Goal: Task Accomplishment & Management: Use online tool/utility

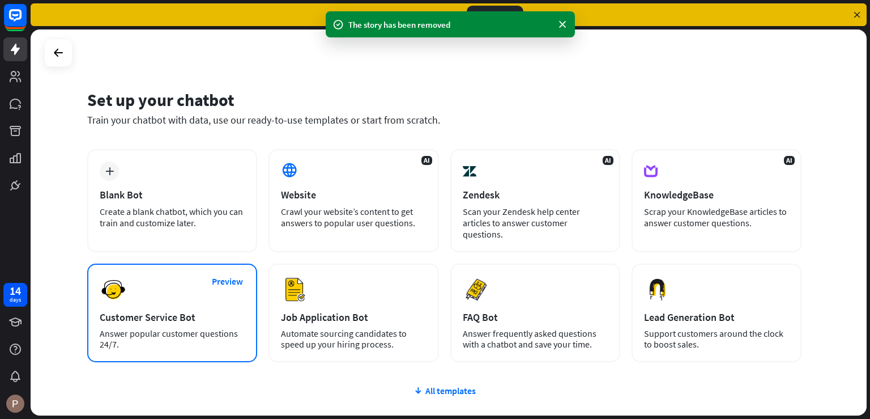
click at [208, 291] on div "Preview Customer Service Bot Answer popular customer questions 24/7." at bounding box center [172, 313] width 170 height 99
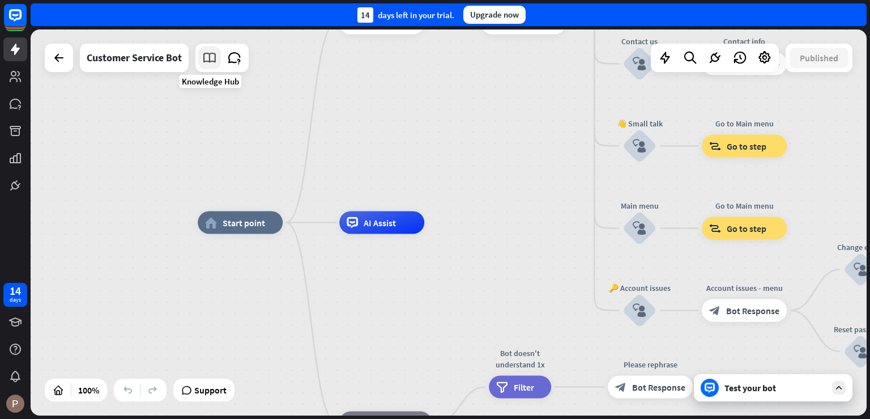
click at [209, 58] on icon at bounding box center [209, 57] width 15 height 15
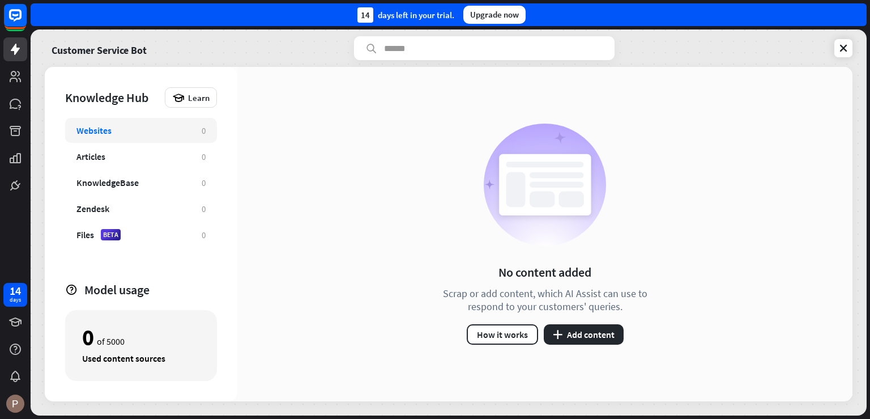
click at [107, 137] on div "Websites 0" at bounding box center [141, 130] width 152 height 25
click at [580, 332] on button "plus Add content" at bounding box center [584, 334] width 80 height 20
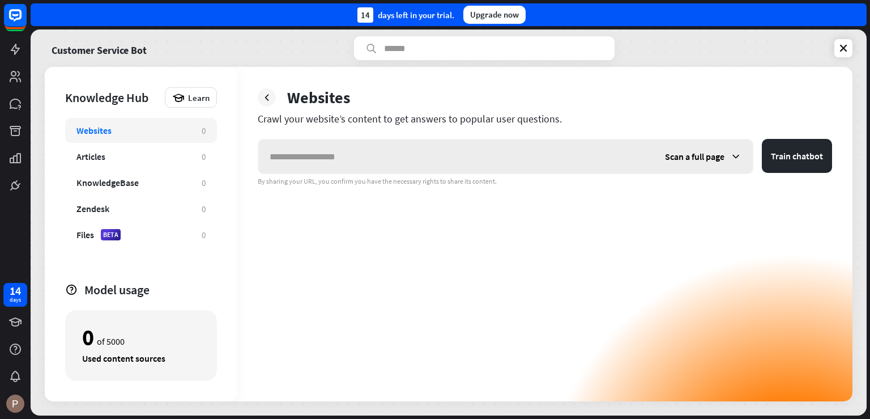
click at [401, 154] on input "text" at bounding box center [456, 156] width 396 height 34
type input "**********"
click at [788, 162] on button "Train chatbot" at bounding box center [797, 156] width 70 height 34
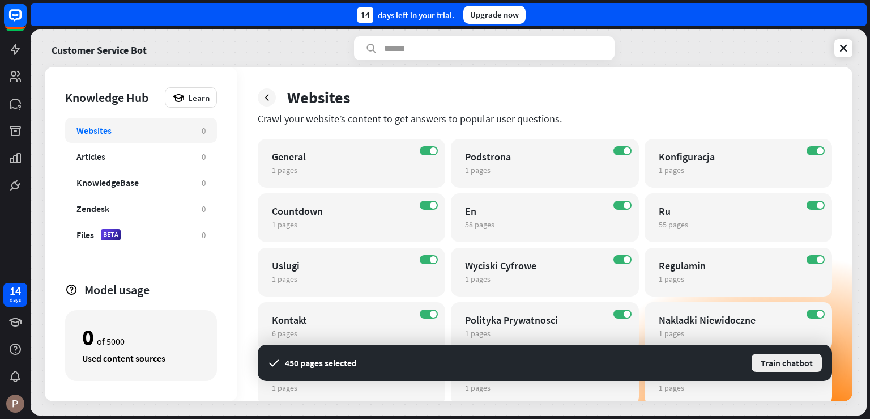
click at [798, 366] on button "Train chatbot" at bounding box center [787, 362] width 73 height 20
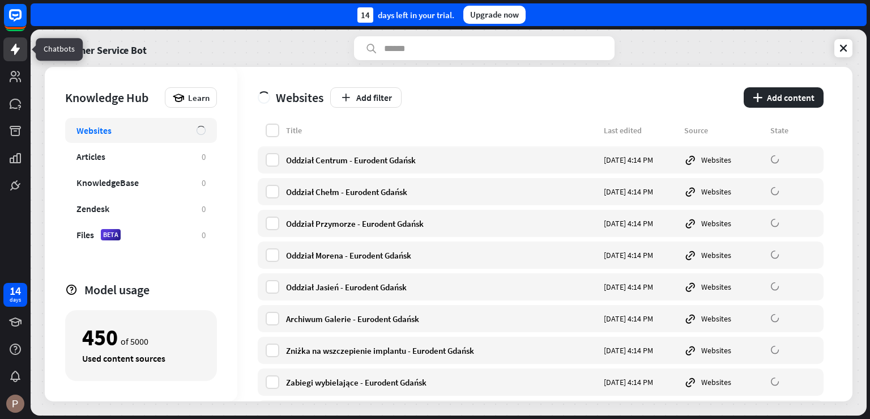
click at [12, 53] on icon at bounding box center [16, 50] width 14 height 14
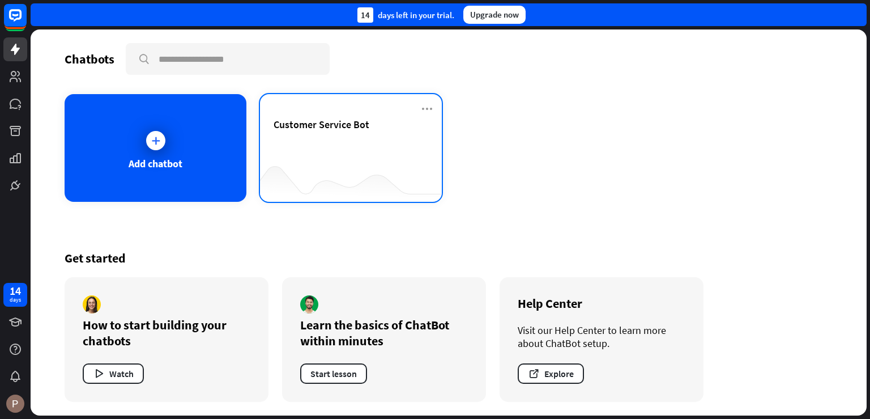
click at [387, 131] on div "Customer Service Bot" at bounding box center [351, 138] width 155 height 40
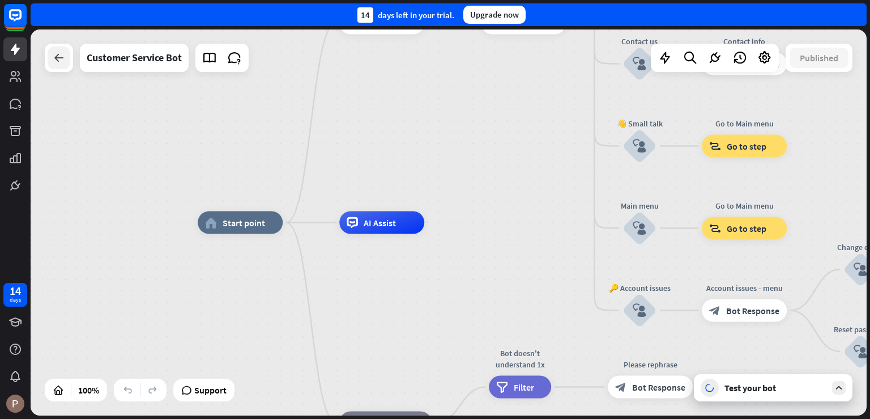
click at [59, 64] on icon at bounding box center [59, 58] width 14 height 14
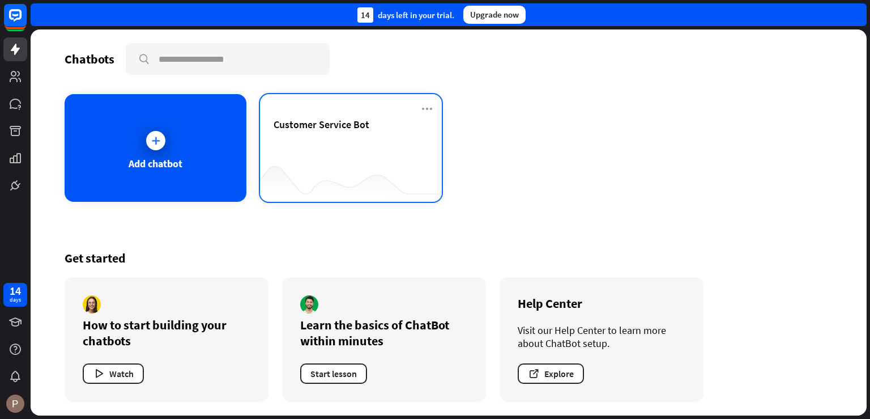
click at [315, 123] on span "Customer Service Bot" at bounding box center [322, 124] width 96 height 13
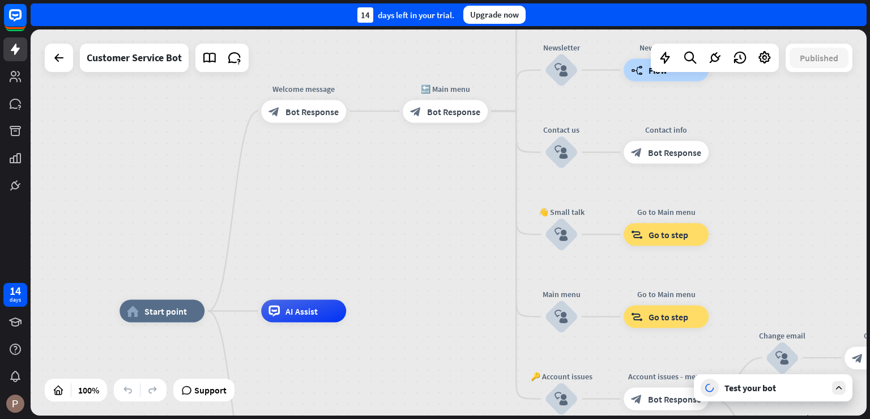
drag, startPoint x: 343, startPoint y: 210, endPoint x: 278, endPoint y: 215, distance: 66.0
click at [278, 215] on div "home_2 Start point Welcome message block_bot_response Bot Response 🔙 Main menu …" at bounding box center [449, 222] width 836 height 386
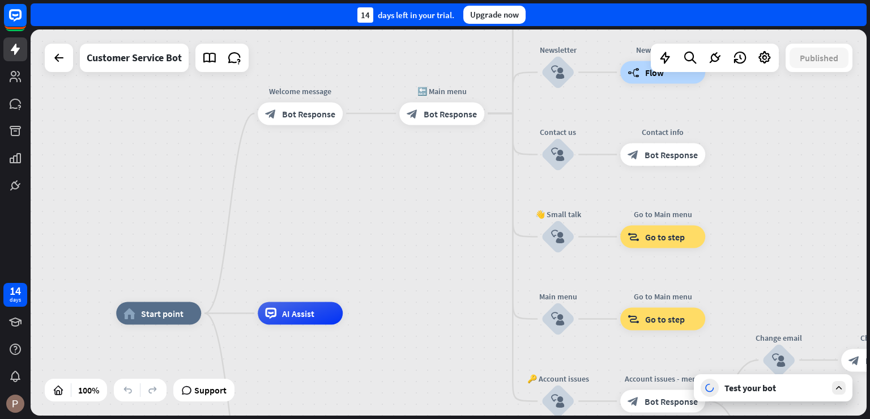
drag, startPoint x: 311, startPoint y: 212, endPoint x: 320, endPoint y: 208, distance: 9.9
click at [320, 208] on div "home_2 Start point Welcome message block_bot_response Bot Response 🔙 Main menu …" at bounding box center [449, 222] width 836 height 386
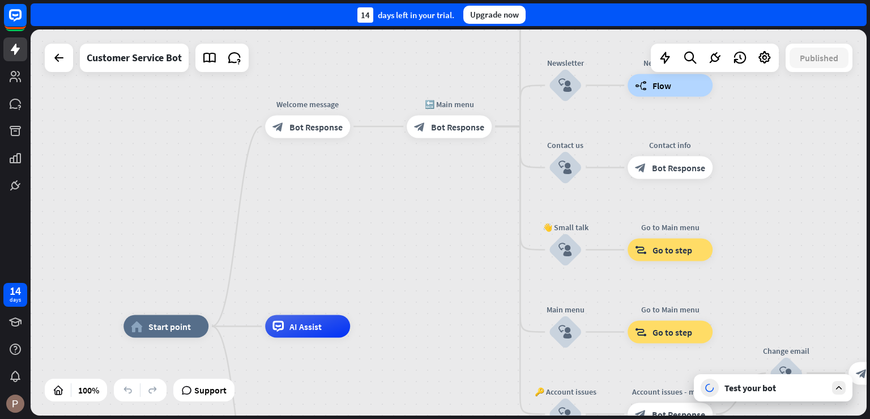
click at [416, 227] on div "home_2 Start point Welcome message block_bot_response Bot Response 🔙 Main menu …" at bounding box center [449, 222] width 836 height 386
click at [210, 56] on icon at bounding box center [209, 57] width 15 height 15
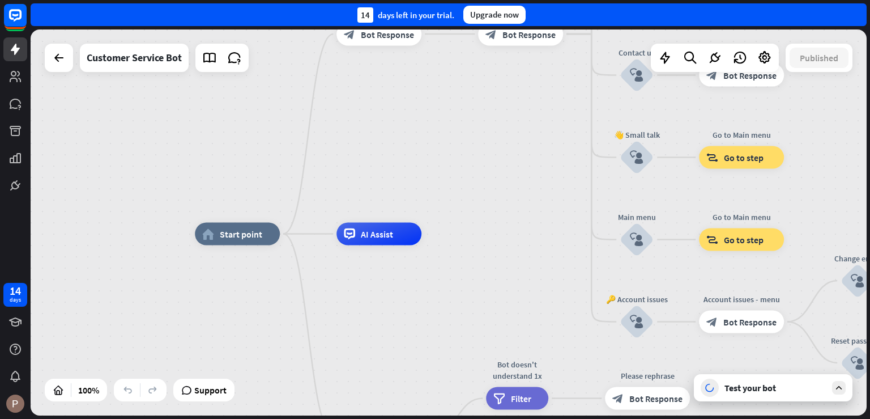
drag, startPoint x: 402, startPoint y: 135, endPoint x: 400, endPoint y: 146, distance: 11.7
click at [400, 146] on div "home_2 Start point Welcome message block_bot_response Bot Response 🔙 Main menu …" at bounding box center [449, 222] width 836 height 386
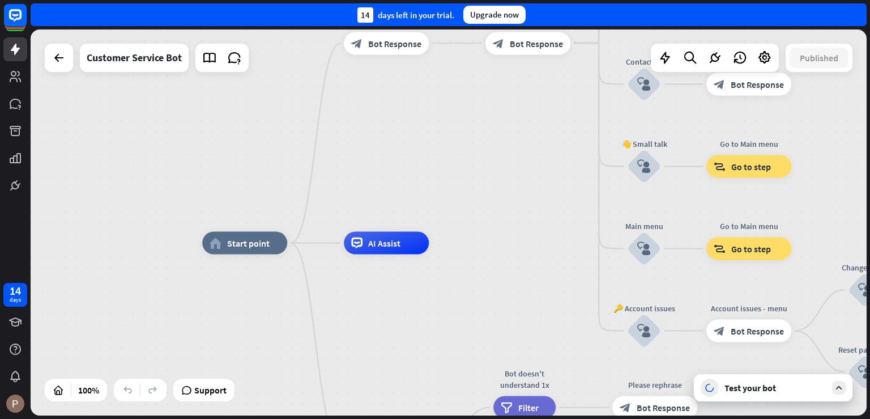
drag, startPoint x: 400, startPoint y: 146, endPoint x: 407, endPoint y: 155, distance: 12.0
click at [407, 155] on div "home_2 Start point Welcome message block_bot_response Bot Response 🔙 Main menu …" at bounding box center [449, 222] width 836 height 386
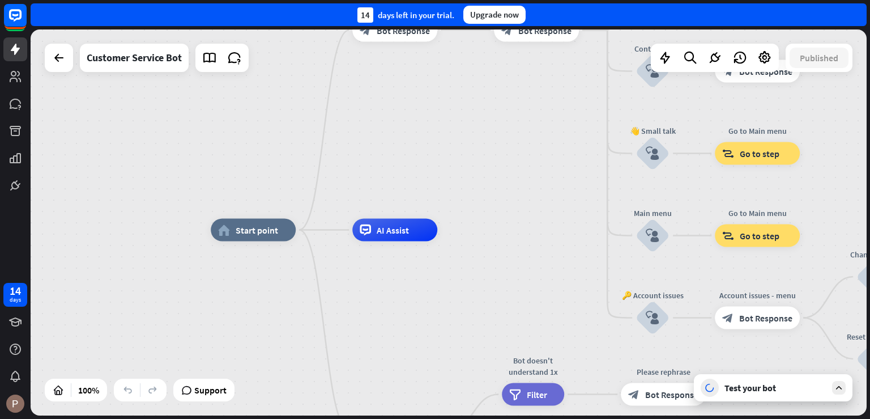
drag, startPoint x: 427, startPoint y: 144, endPoint x: 415, endPoint y: 143, distance: 12.5
click at [415, 143] on div "home_2 Start point Welcome message block_bot_response Bot Response 🔙 Main menu …" at bounding box center [449, 222] width 836 height 386
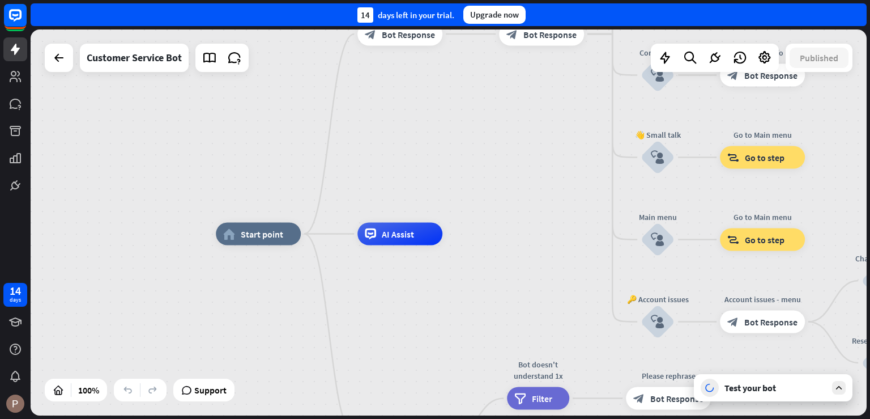
drag, startPoint x: 434, startPoint y: 164, endPoint x: 443, endPoint y: 167, distance: 9.5
click at [443, 167] on div "home_2 Start point Welcome message block_bot_response Bot Response 🔙 Main menu …" at bounding box center [449, 222] width 836 height 386
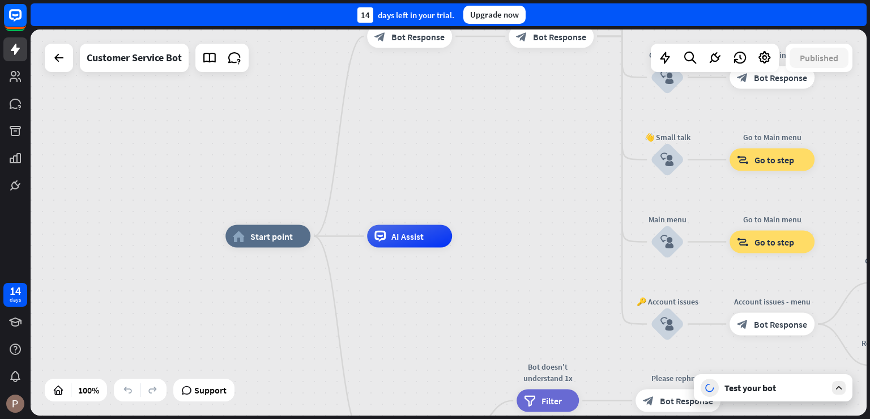
click at [389, 167] on div "home_2 Start point Welcome message block_bot_response Bot Response 🔙 Main menu …" at bounding box center [449, 222] width 836 height 386
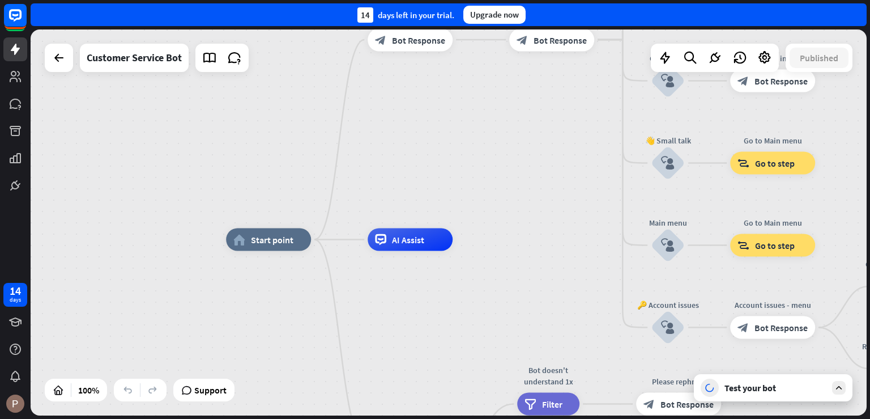
drag, startPoint x: 391, startPoint y: 156, endPoint x: 388, endPoint y: 163, distance: 7.4
click at [388, 163] on div "home_2 Start point Welcome message block_bot_response Bot Response 🔙 Main menu …" at bounding box center [449, 222] width 836 height 386
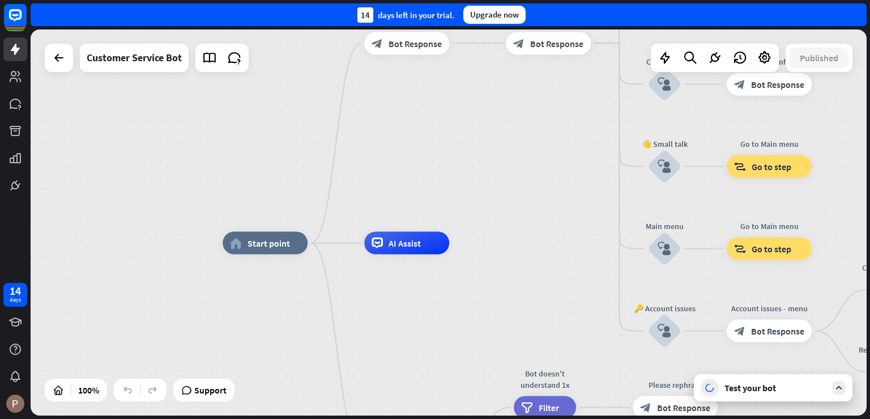
click at [733, 399] on div "Test your bot" at bounding box center [773, 387] width 159 height 27
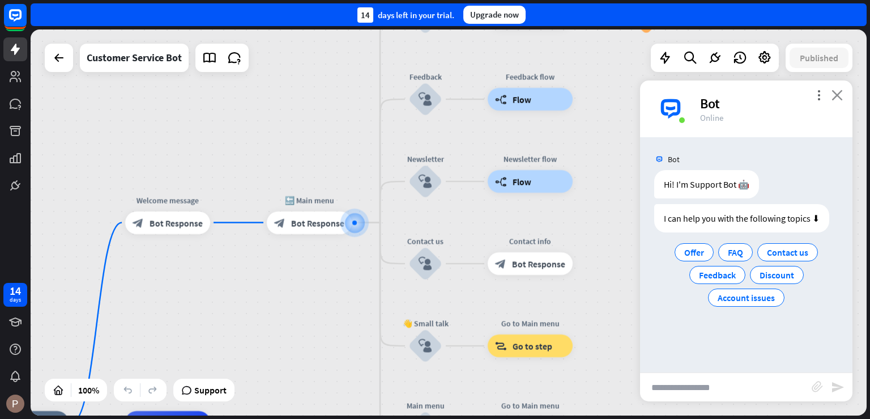
click at [840, 94] on icon "close" at bounding box center [837, 95] width 11 height 11
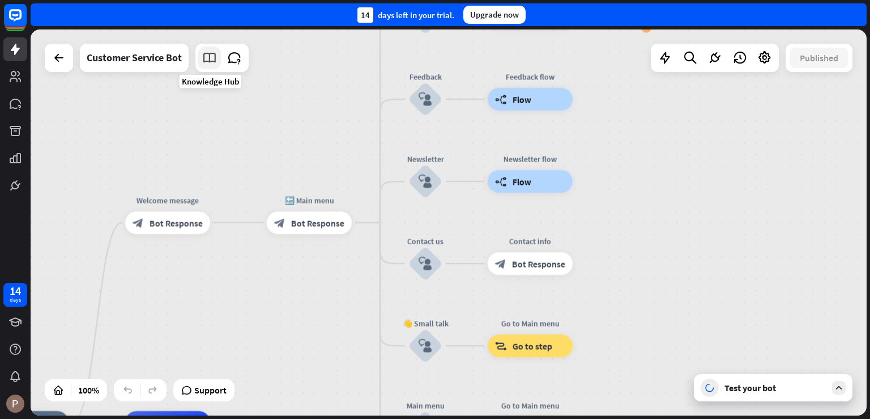
click at [210, 57] on icon at bounding box center [209, 57] width 15 height 15
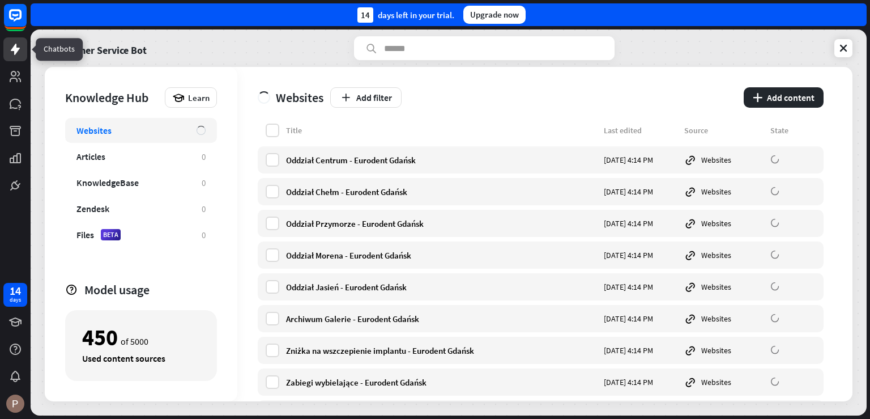
click at [19, 46] on icon at bounding box center [16, 50] width 14 height 14
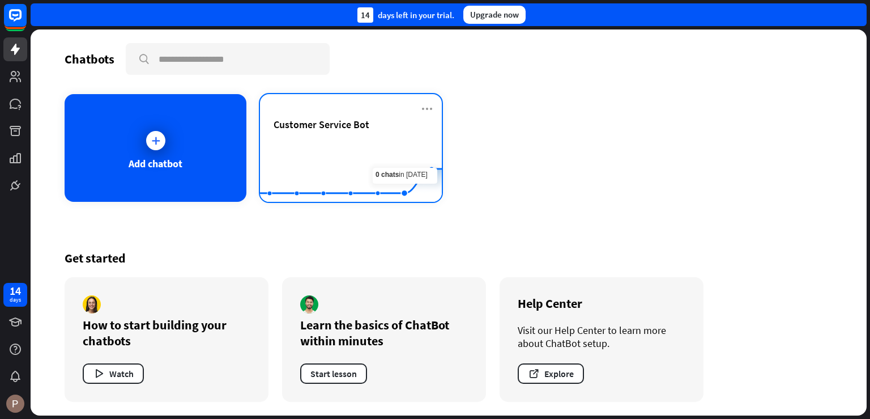
click at [345, 116] on div "Customer Service Bot Created with Highcharts 10.1.0 0 1 2" at bounding box center [351, 148] width 182 height 108
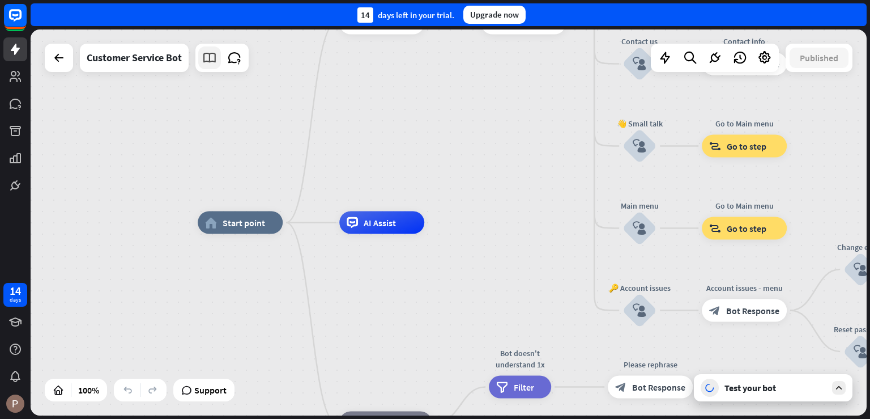
click at [214, 54] on icon at bounding box center [209, 57] width 15 height 15
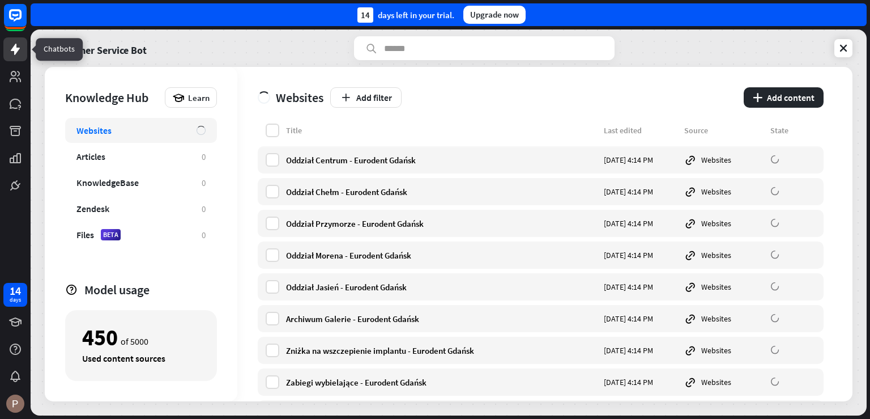
click at [21, 53] on icon at bounding box center [16, 50] width 14 height 14
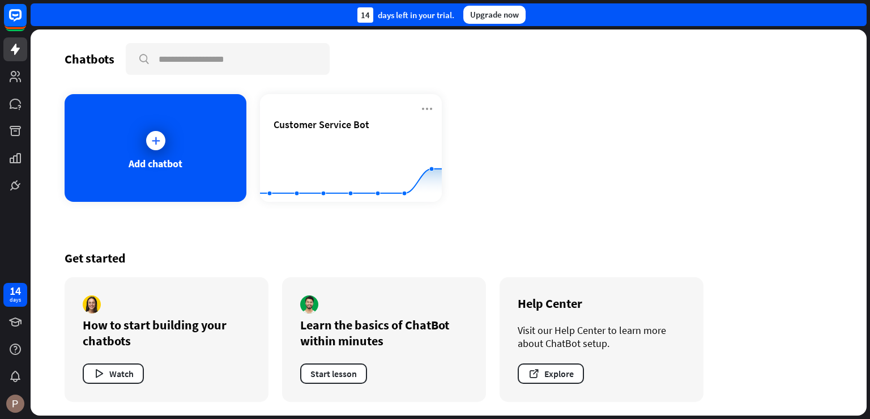
click at [14, 62] on div at bounding box center [15, 98] width 31 height 197
click at [18, 50] on icon at bounding box center [15, 49] width 9 height 11
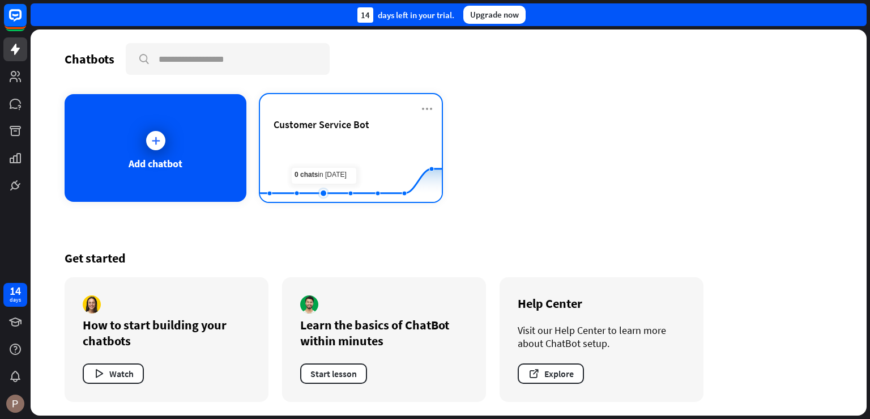
click at [312, 168] on rect at bounding box center [351, 174] width 182 height 71
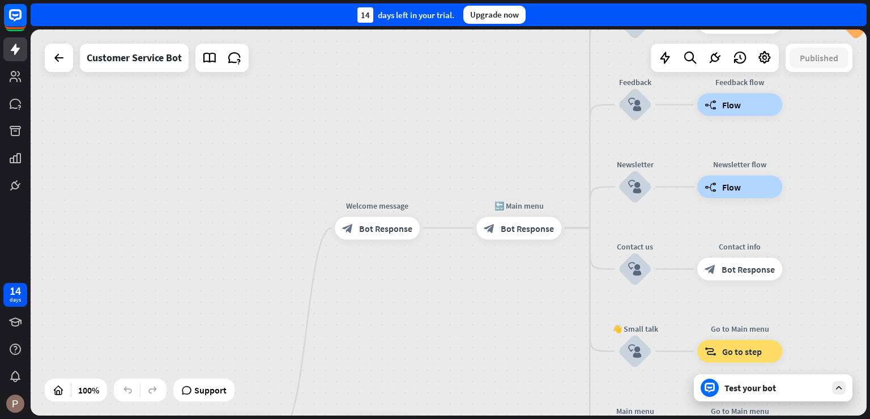
drag, startPoint x: 409, startPoint y: 133, endPoint x: 396, endPoint y: 321, distance: 188.6
click at [396, 321] on div "home_2 Start point Welcome message block_bot_response Bot Response 🔙 Main menu …" at bounding box center [449, 222] width 836 height 386
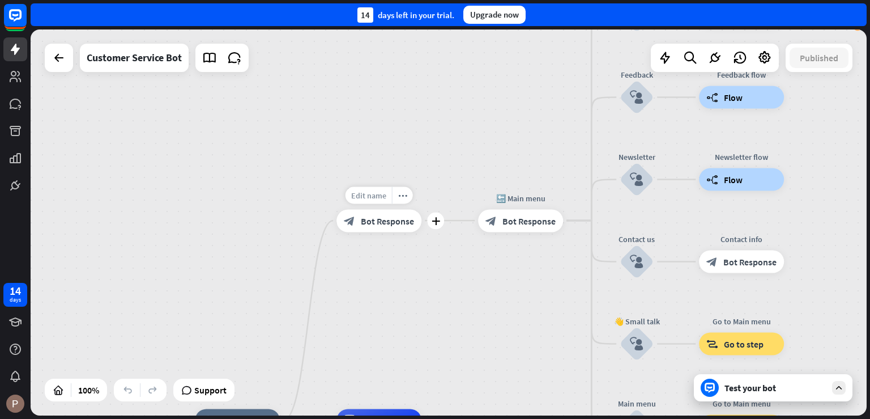
click at [379, 194] on span "Edit name" at bounding box center [368, 195] width 35 height 10
click at [362, 197] on span "Edit name" at bounding box center [368, 195] width 35 height 10
click at [377, 228] on div "block_bot_response Bot Response" at bounding box center [379, 220] width 85 height 23
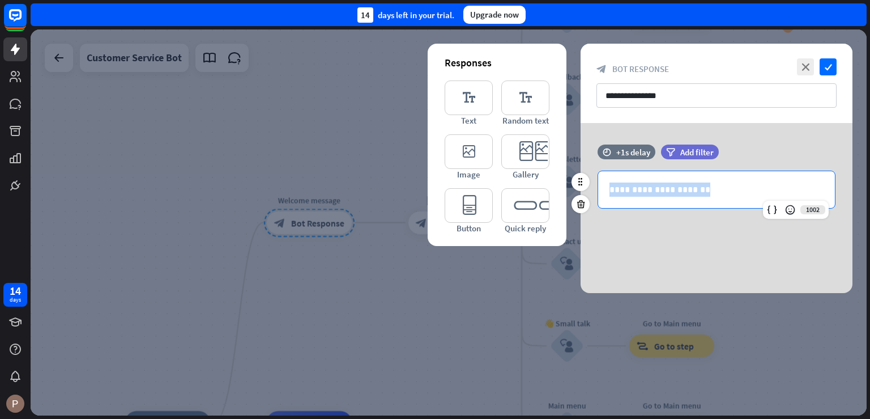
drag, startPoint x: 715, startPoint y: 189, endPoint x: 597, endPoint y: 194, distance: 118.0
click at [598, 194] on div "**********" at bounding box center [717, 190] width 238 height 38
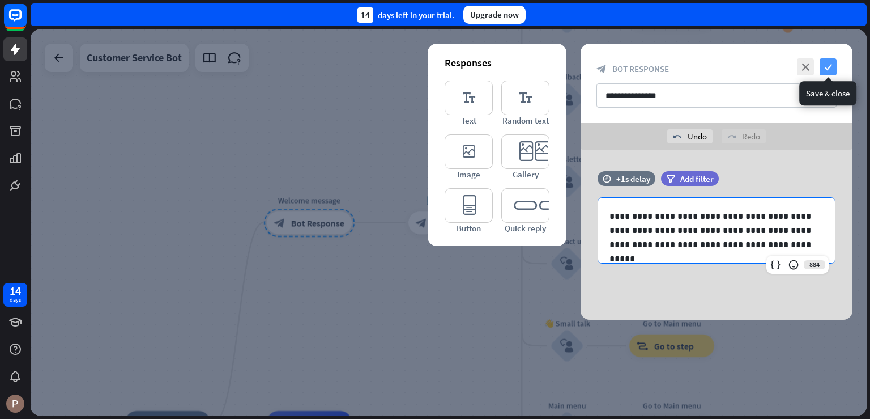
click at [835, 66] on icon "check" at bounding box center [828, 66] width 17 height 17
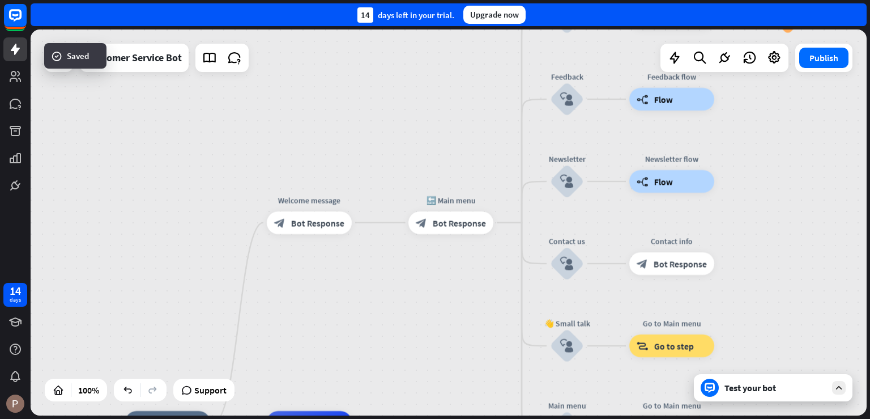
click at [749, 402] on div "home_2 Start point Welcome message block_bot_response Bot Response 🔙 Main menu …" at bounding box center [449, 222] width 836 height 386
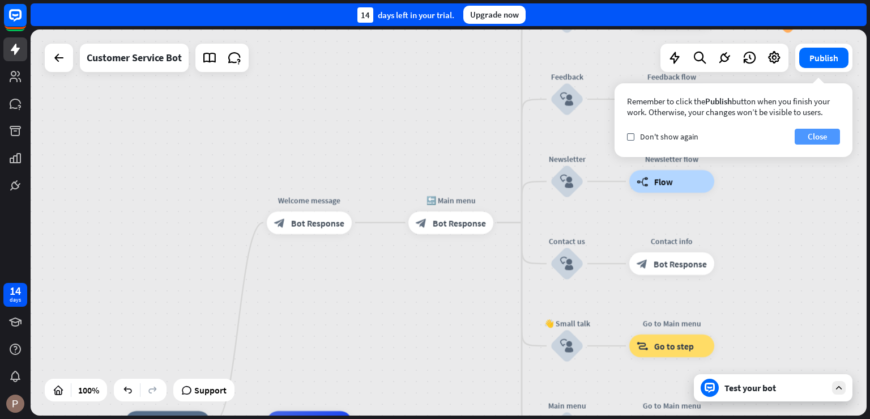
click at [830, 135] on button "Close" at bounding box center [817, 137] width 45 height 16
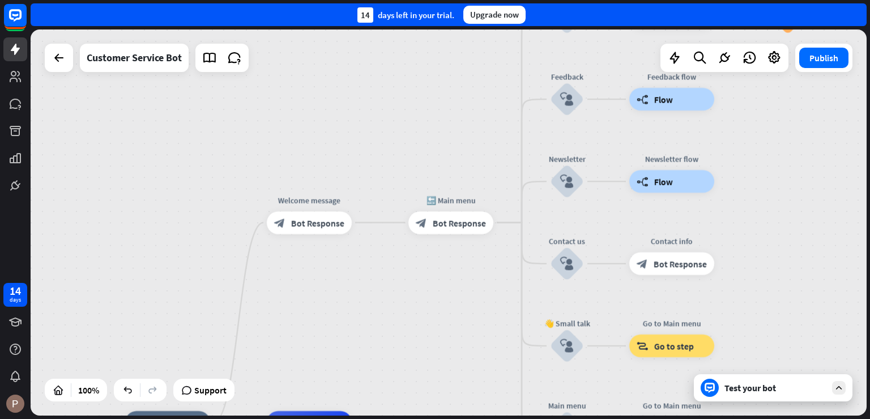
click at [770, 397] on div "Test your bot" at bounding box center [773, 387] width 159 height 27
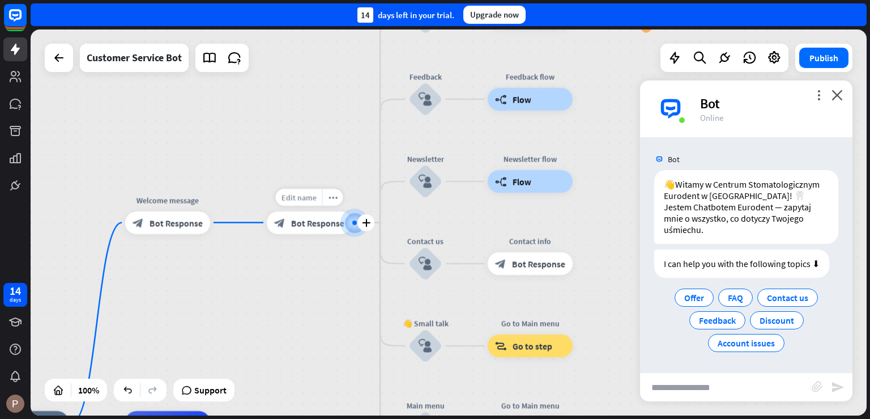
click at [309, 197] on span "Edit name" at bounding box center [299, 197] width 35 height 10
click at [307, 216] on div "block_bot_response Bot Response" at bounding box center [309, 222] width 85 height 23
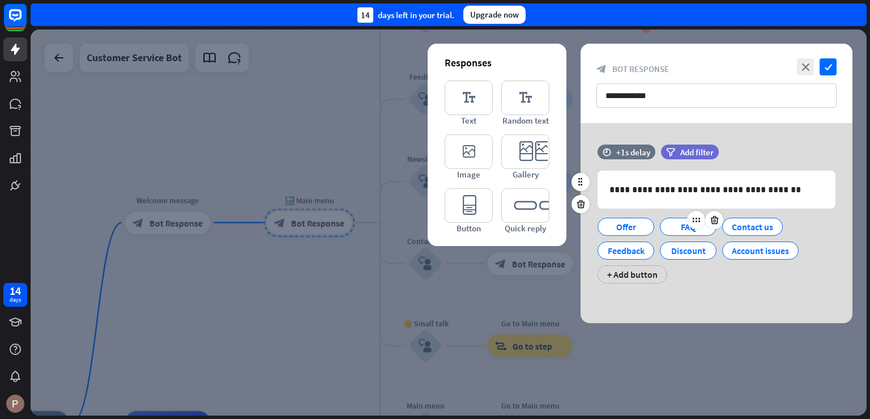
click at [668, 223] on div "FAQ" at bounding box center [688, 227] width 57 height 18
click at [717, 219] on icon at bounding box center [714, 220] width 11 height 10
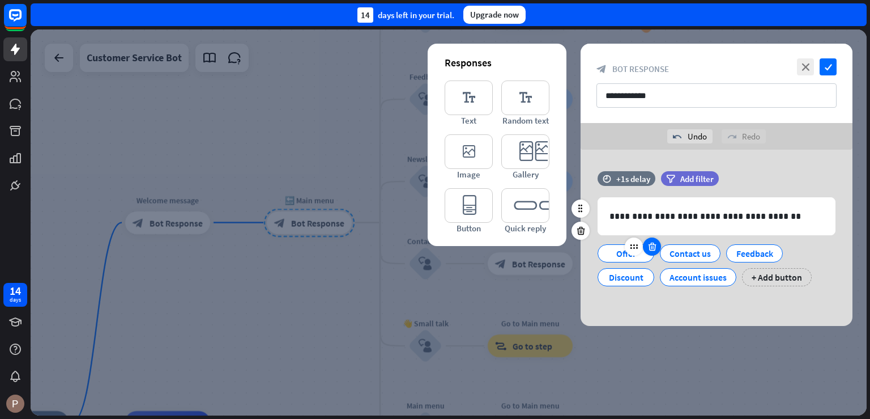
click at [651, 247] on icon at bounding box center [652, 246] width 11 height 10
click at [652, 244] on icon at bounding box center [656, 246] width 11 height 10
click at [652, 244] on icon at bounding box center [652, 246] width 11 height 10
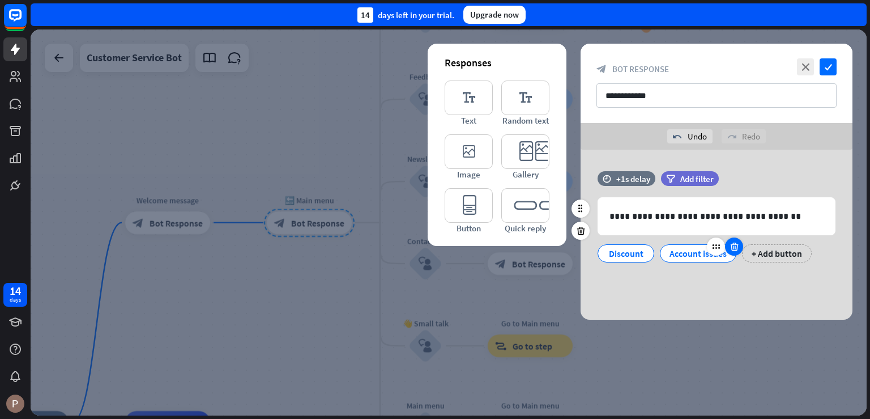
click at [738, 245] on icon at bounding box center [734, 246] width 11 height 10
click at [685, 267] on div "**********" at bounding box center [717, 222] width 272 height 103
click at [624, 254] on div "Discount" at bounding box center [625, 253] width 37 height 17
click at [615, 253] on div "Discount" at bounding box center [625, 253] width 37 height 17
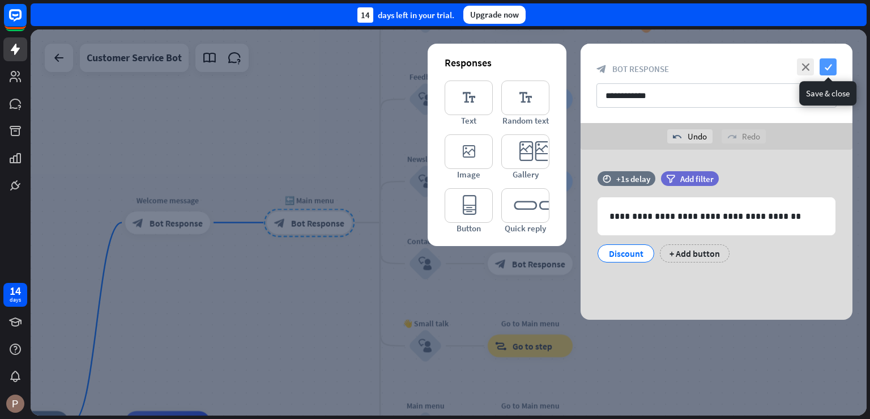
click at [832, 69] on icon "check" at bounding box center [828, 66] width 17 height 17
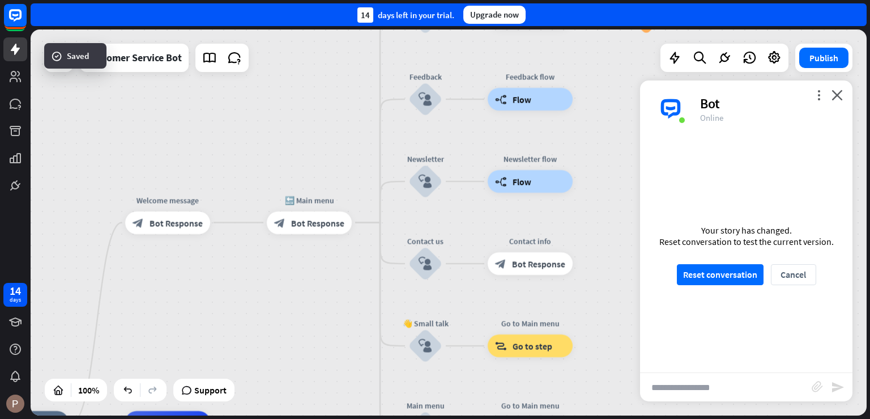
click at [727, 257] on div "Your story has changed. Reset conversation to test the current version. Reset c…" at bounding box center [746, 254] width 213 height 235
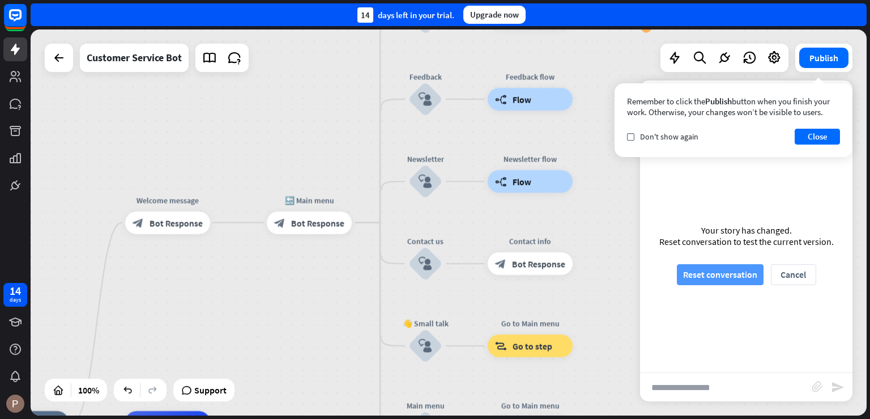
click at [717, 269] on button "Reset conversation" at bounding box center [720, 274] width 87 height 21
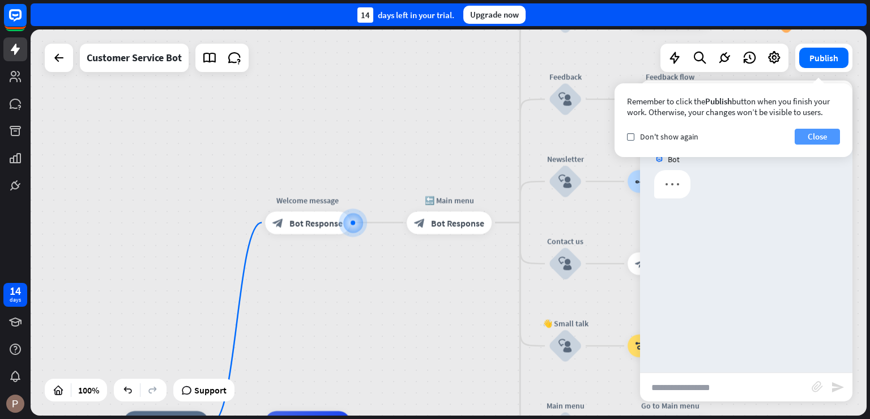
click at [805, 134] on button "Close" at bounding box center [817, 137] width 45 height 16
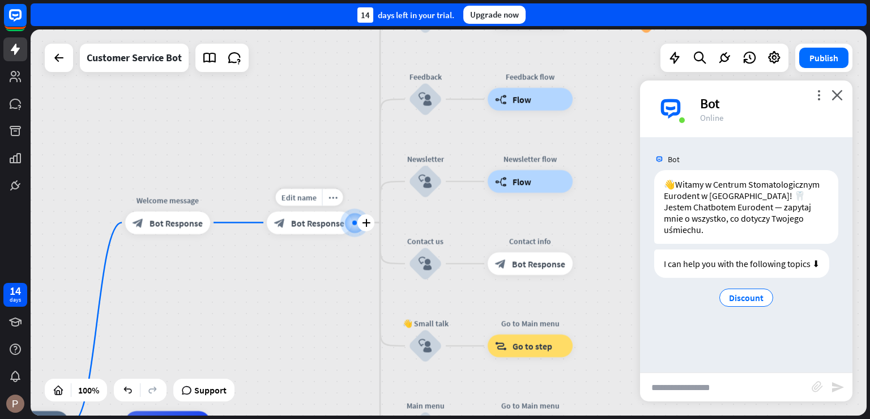
click at [315, 219] on span "Bot Response" at bounding box center [317, 222] width 53 height 11
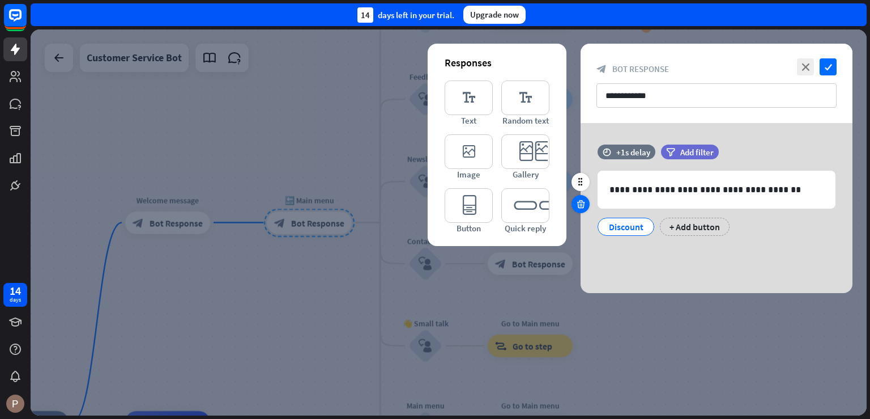
click at [581, 207] on icon at bounding box center [581, 204] width 11 height 10
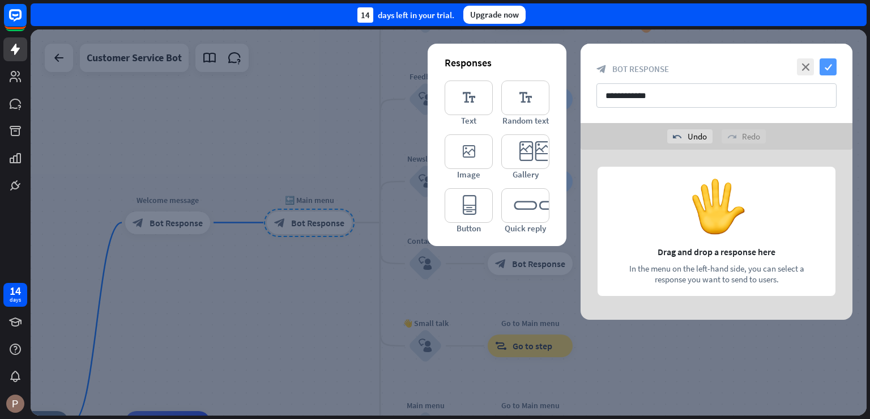
click at [824, 65] on icon "check" at bounding box center [828, 66] width 17 height 17
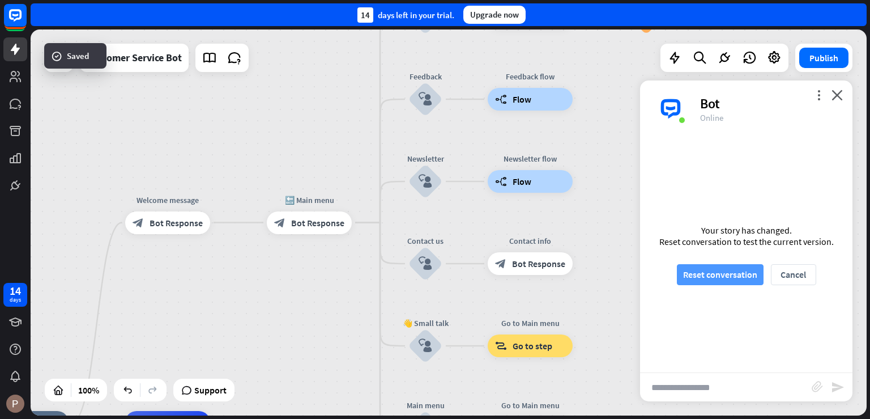
click at [719, 276] on button "Reset conversation" at bounding box center [720, 274] width 87 height 21
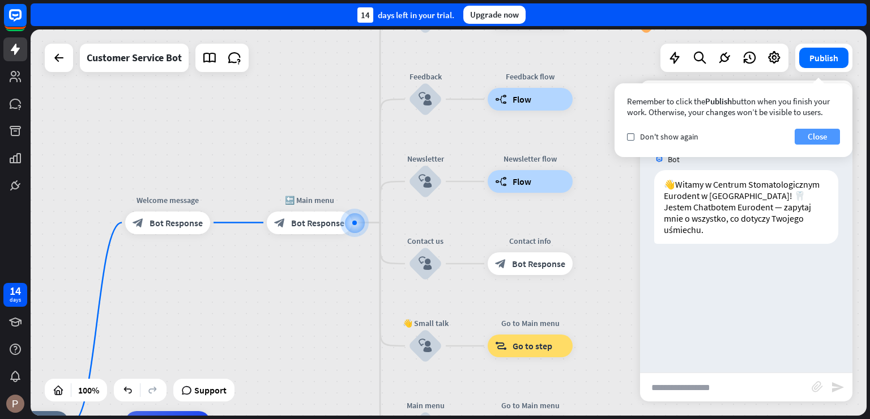
click at [821, 140] on button "Close" at bounding box center [817, 137] width 45 height 16
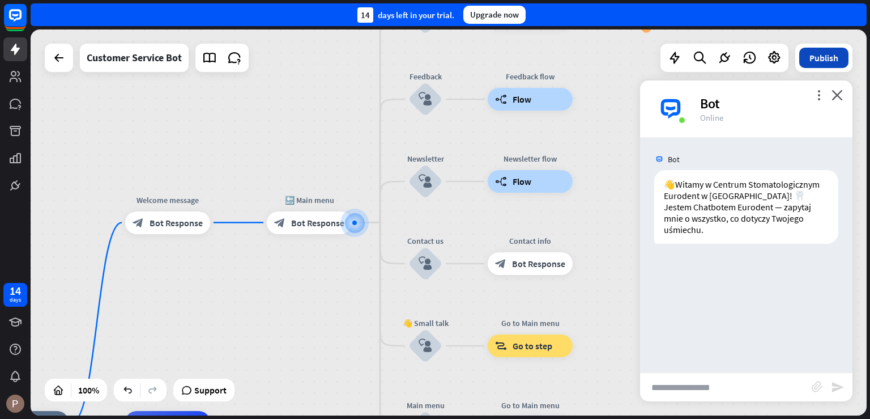
click at [834, 55] on button "Publish" at bounding box center [824, 58] width 49 height 20
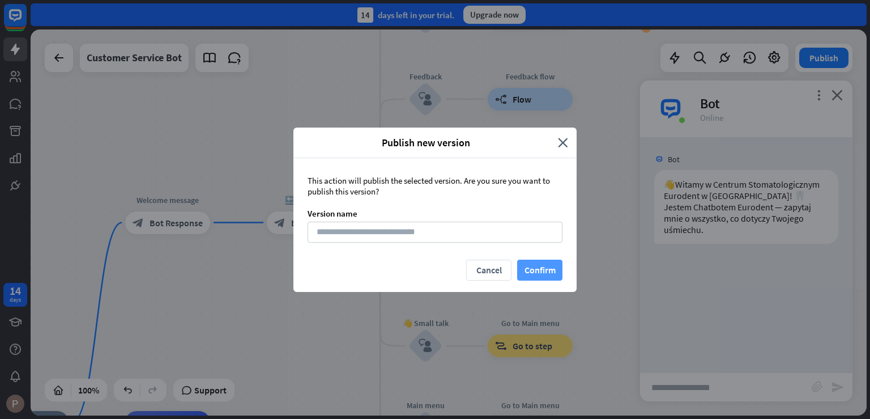
click at [538, 267] on button "Confirm" at bounding box center [539, 270] width 45 height 21
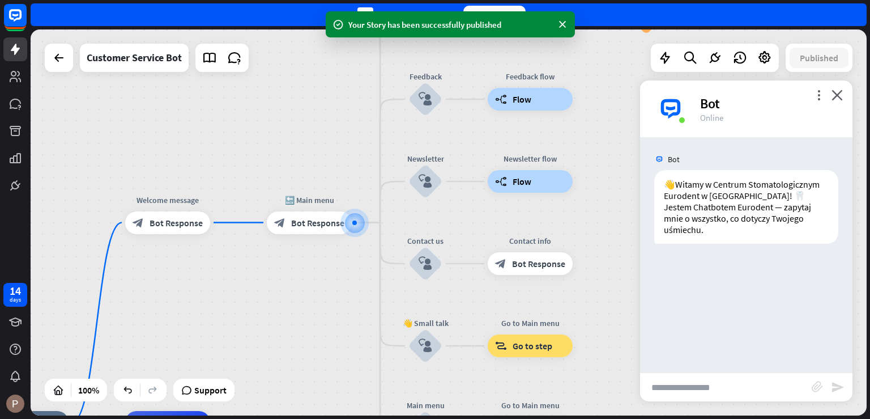
click at [720, 388] on input "text" at bounding box center [726, 387] width 172 height 28
click at [720, 385] on input "text" at bounding box center [726, 387] width 172 height 28
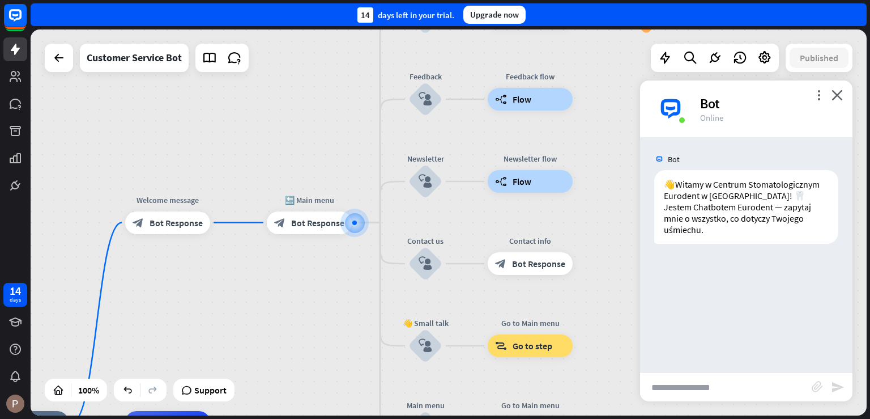
click at [744, 392] on input "text" at bounding box center [726, 387] width 172 height 28
type input "********"
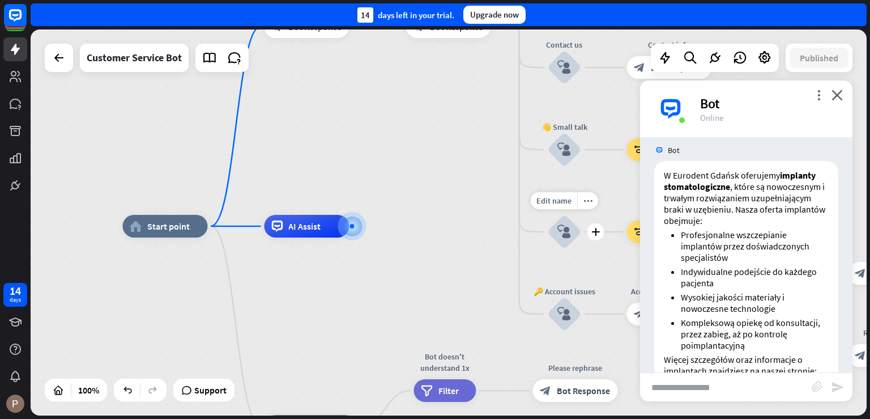
scroll to position [228, 0]
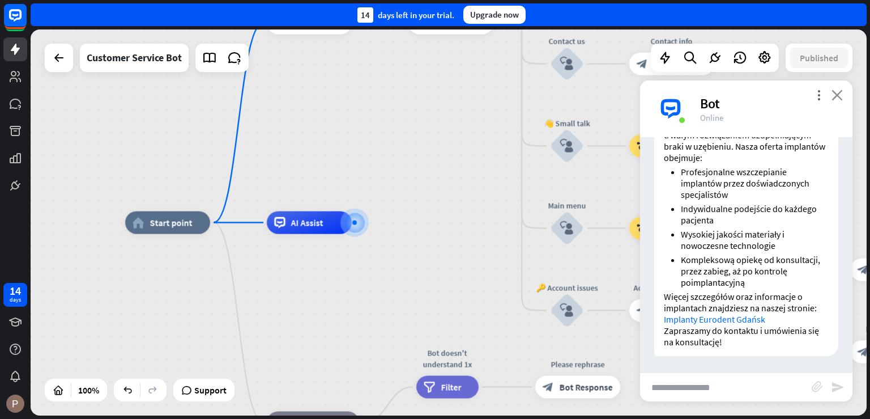
click at [836, 93] on icon "close" at bounding box center [837, 95] width 11 height 11
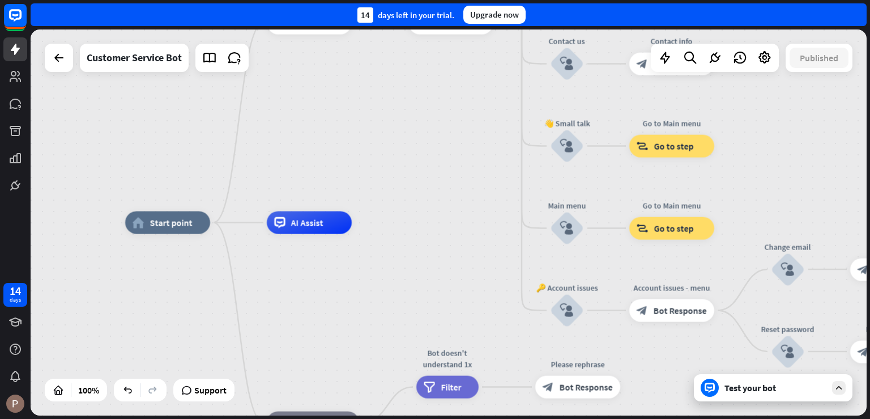
click at [775, 402] on div "home_2 Start point Welcome message block_bot_response Bot Response 🔙 Main menu …" at bounding box center [543, 416] width 836 height 386
click at [756, 398] on div "Test your bot" at bounding box center [773, 387] width 159 height 27
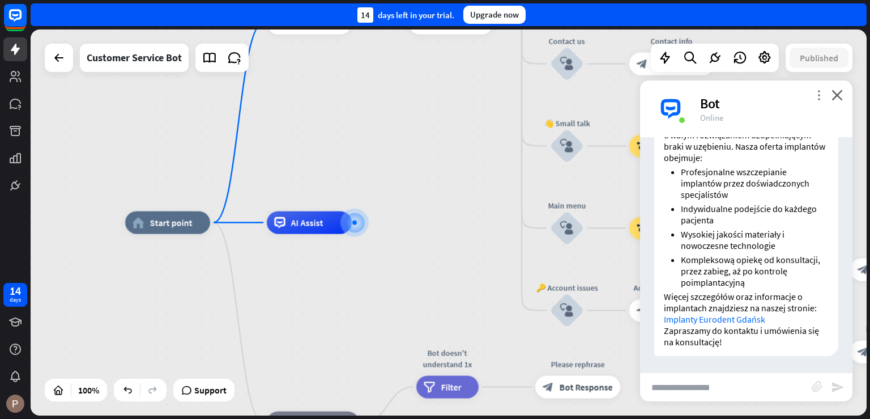
click at [822, 95] on icon "more_vert" at bounding box center [819, 95] width 11 height 11
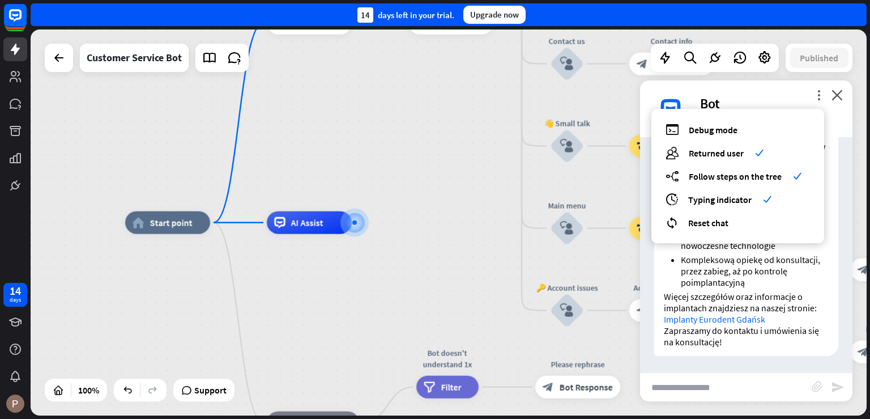
drag, startPoint x: 720, startPoint y: 292, endPoint x: 730, endPoint y: 278, distance: 17.6
click at [726, 285] on div "W Eurodent Gdańsk oferujemy implanty stomatologiczne , które są nowoczesnym i t…" at bounding box center [747, 227] width 184 height 258
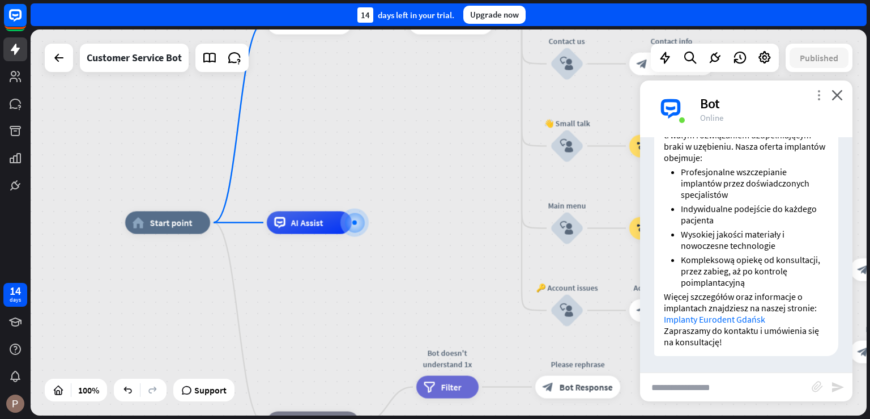
click at [817, 100] on icon "more_vert" at bounding box center [819, 95] width 11 height 11
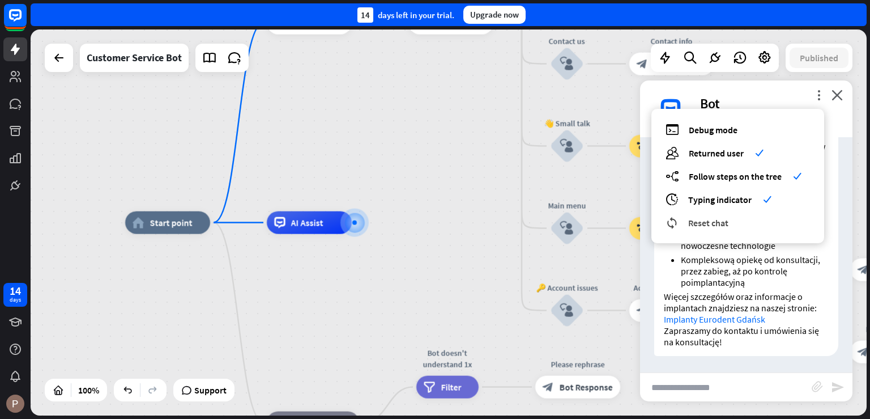
click at [724, 217] on span "Reset chat" at bounding box center [709, 222] width 40 height 11
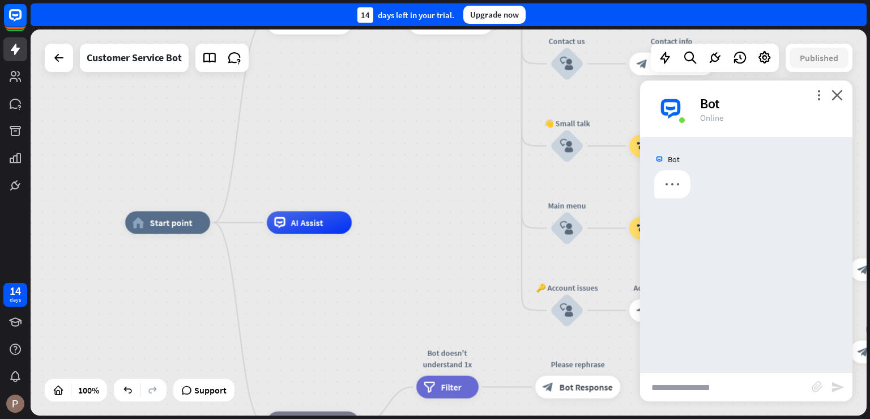
scroll to position [0, 0]
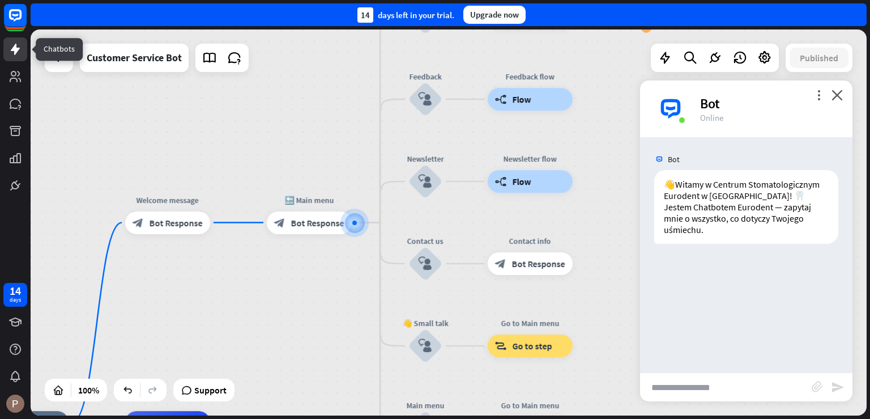
click at [13, 45] on icon at bounding box center [16, 50] width 14 height 14
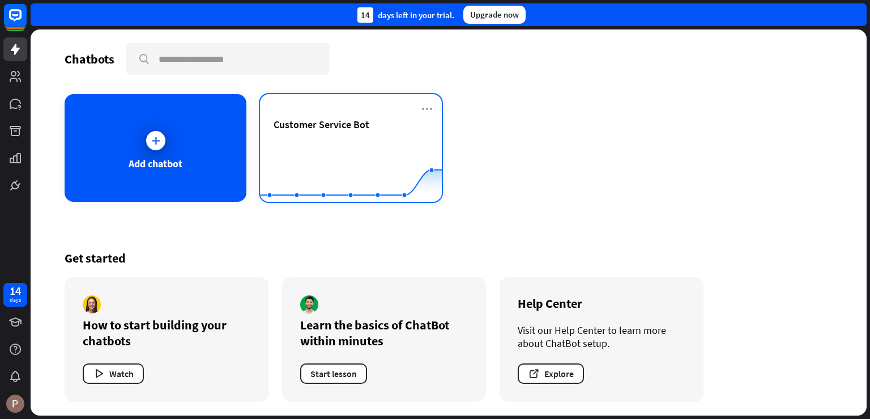
click at [339, 128] on span "Customer Service Bot" at bounding box center [322, 124] width 96 height 13
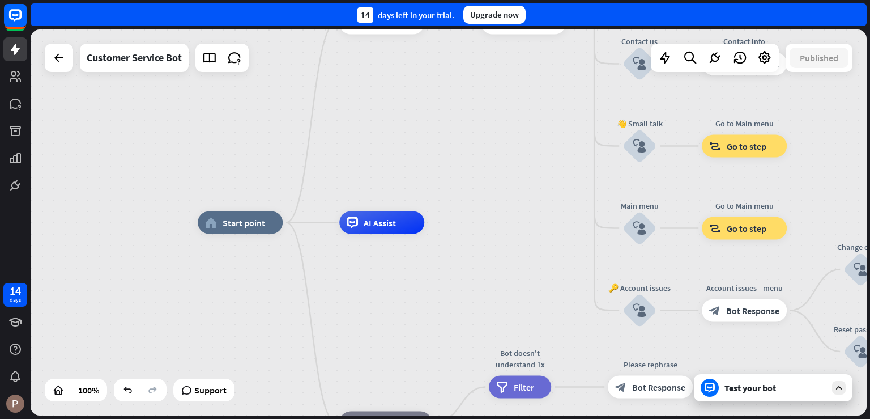
click at [741, 393] on div "Test your bot" at bounding box center [776, 387] width 102 height 11
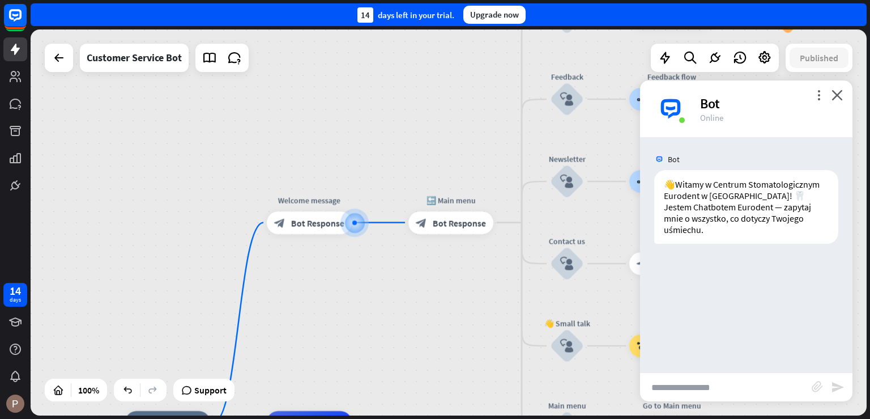
click at [715, 388] on input "text" at bounding box center [726, 387] width 172 height 28
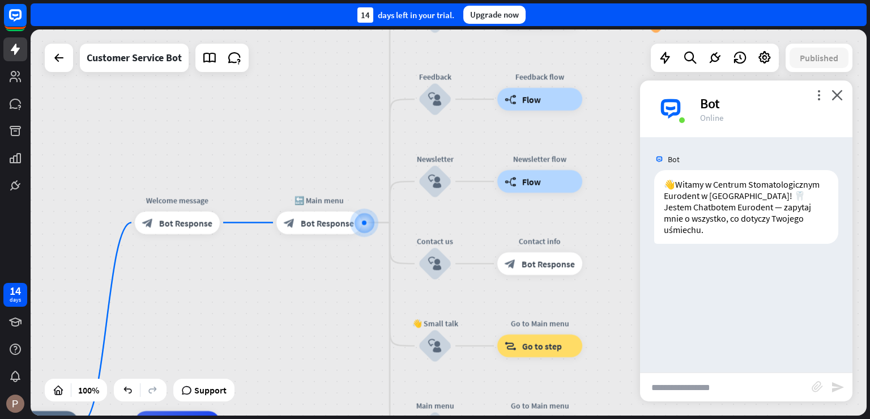
click at [719, 392] on input "text" at bounding box center [726, 387] width 172 height 28
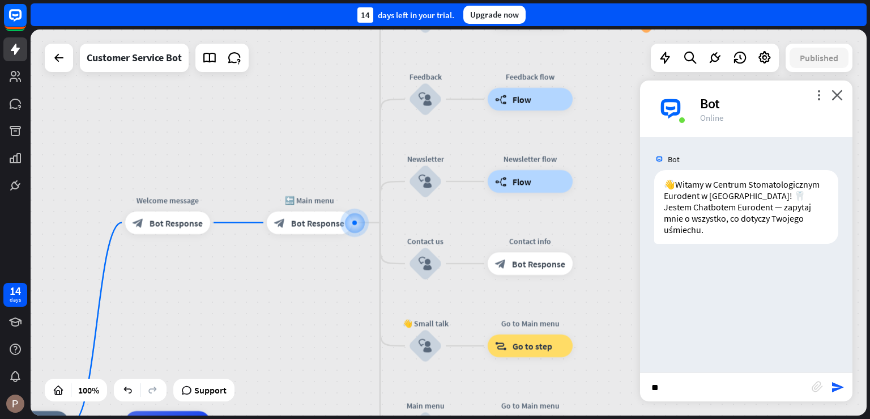
type input "*"
click at [702, 388] on input "text" at bounding box center [726, 387] width 172 height 28
click at [704, 391] on input "text" at bounding box center [726, 387] width 172 height 28
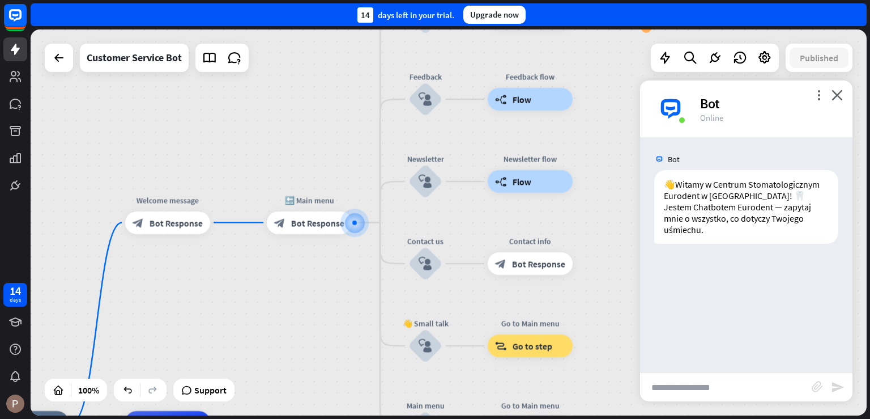
click at [838, 102] on div "Bot" at bounding box center [769, 104] width 139 height 18
click at [838, 99] on icon "close" at bounding box center [837, 95] width 11 height 11
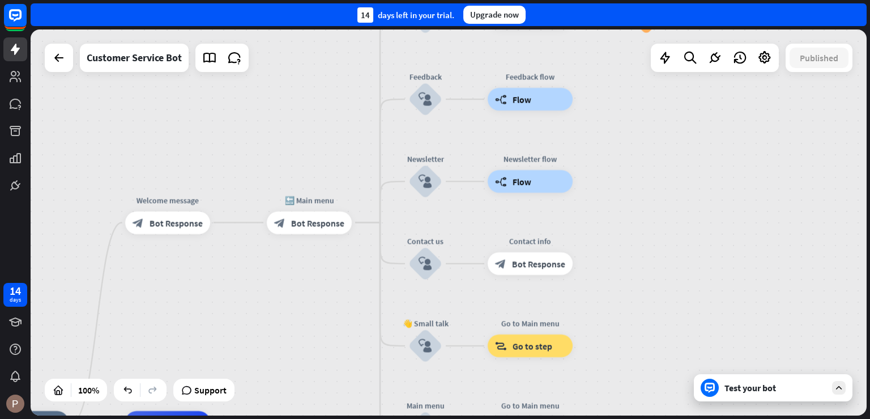
click at [779, 389] on div "Test your bot" at bounding box center [776, 387] width 102 height 11
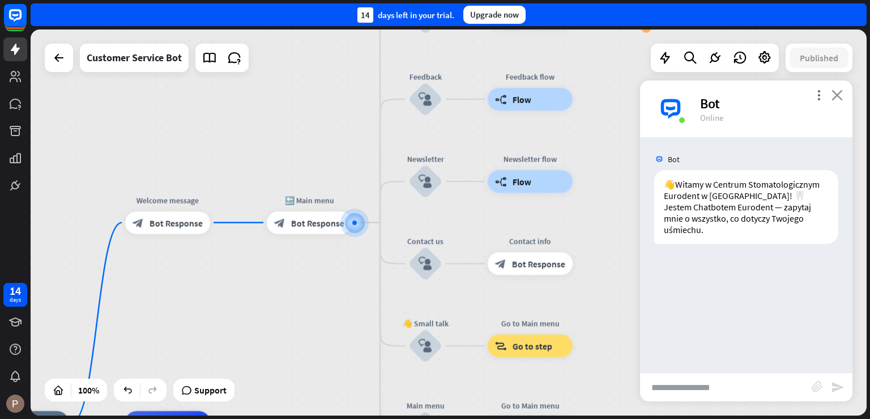
click at [842, 94] on icon "close" at bounding box center [837, 95] width 11 height 11
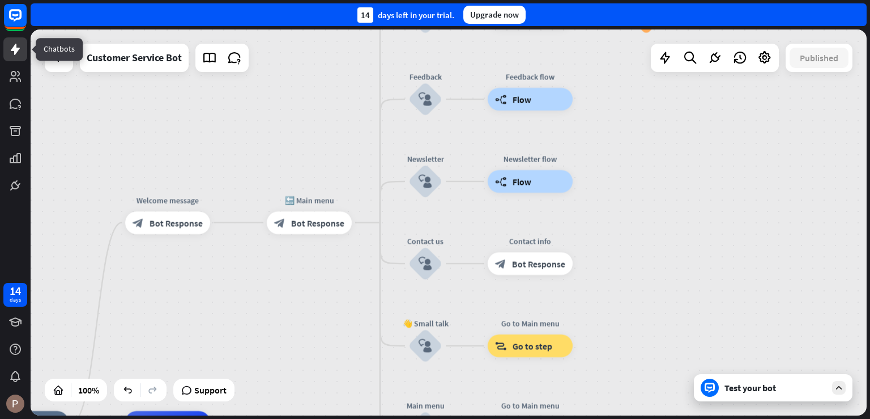
click at [11, 50] on icon at bounding box center [15, 49] width 9 height 11
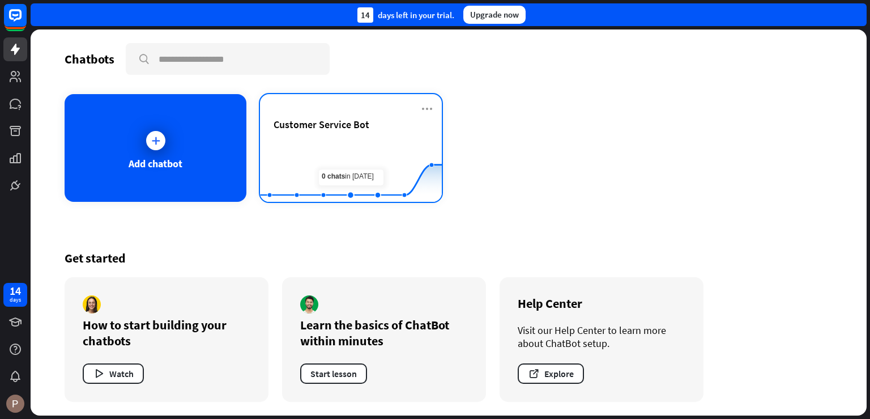
click at [332, 141] on rect at bounding box center [351, 174] width 182 height 71
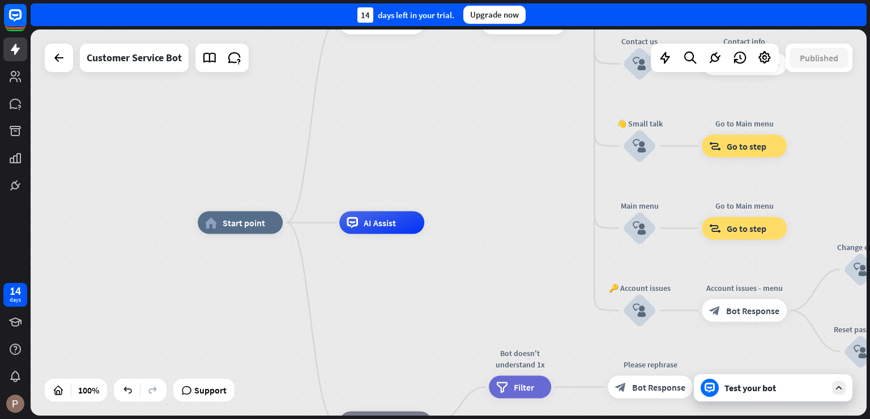
click at [748, 392] on div "Test your bot" at bounding box center [776, 387] width 102 height 11
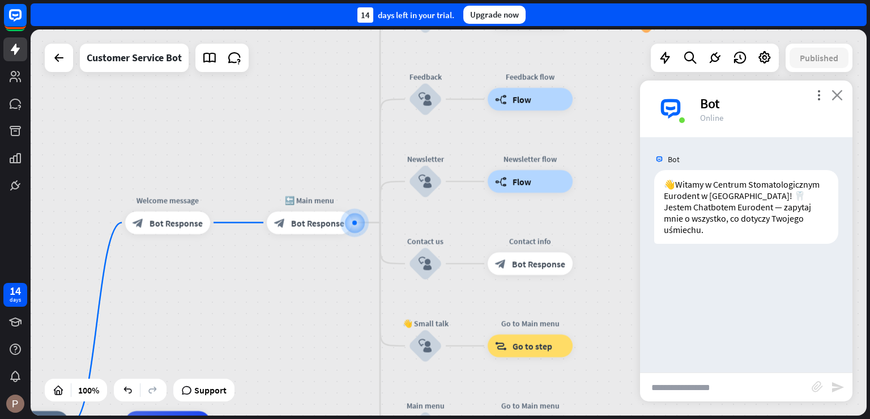
click at [841, 97] on icon "close" at bounding box center [837, 95] width 11 height 11
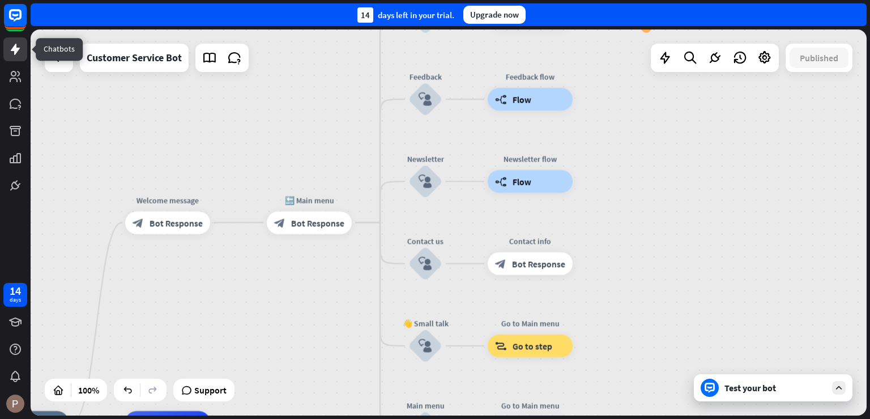
click at [14, 57] on link at bounding box center [15, 49] width 24 height 24
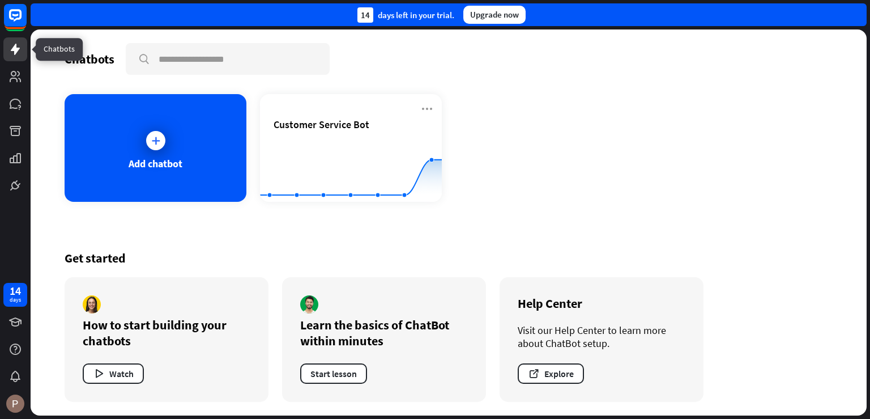
click at [21, 49] on icon at bounding box center [16, 50] width 14 height 14
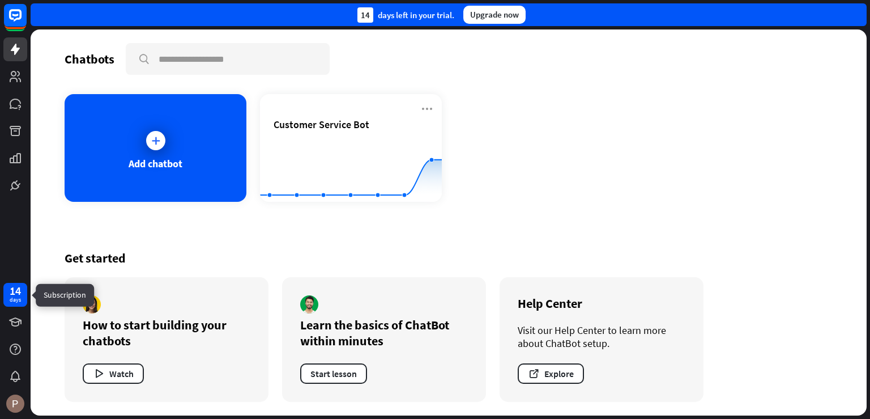
click at [8, 296] on div "14 days" at bounding box center [15, 295] width 24 height 24
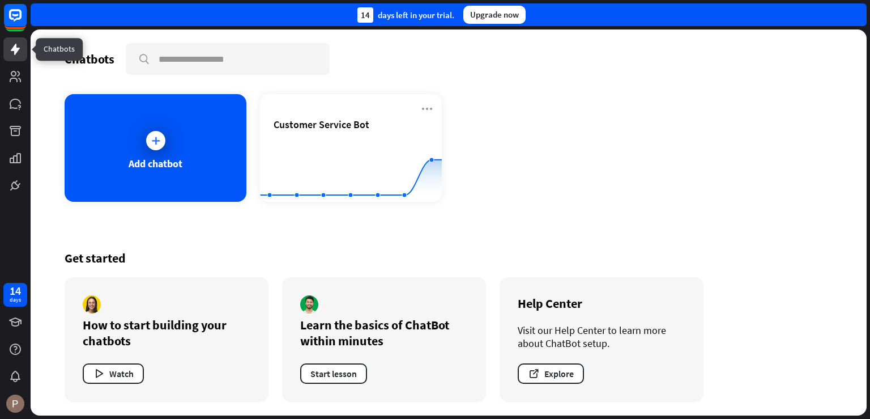
click at [17, 54] on icon at bounding box center [16, 50] width 14 height 14
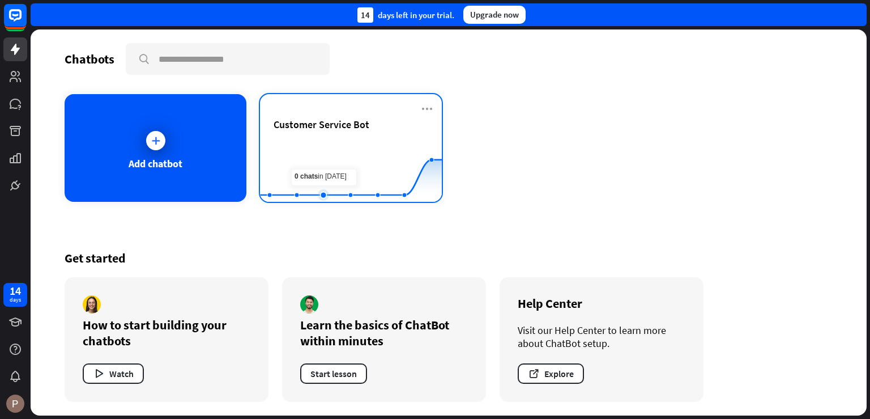
click at [330, 145] on rect at bounding box center [351, 174] width 182 height 71
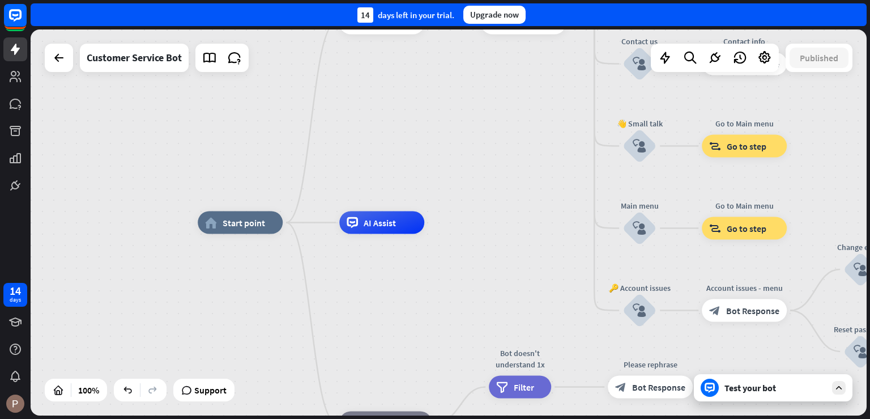
click at [768, 389] on div "Test your bot" at bounding box center [776, 387] width 102 height 11
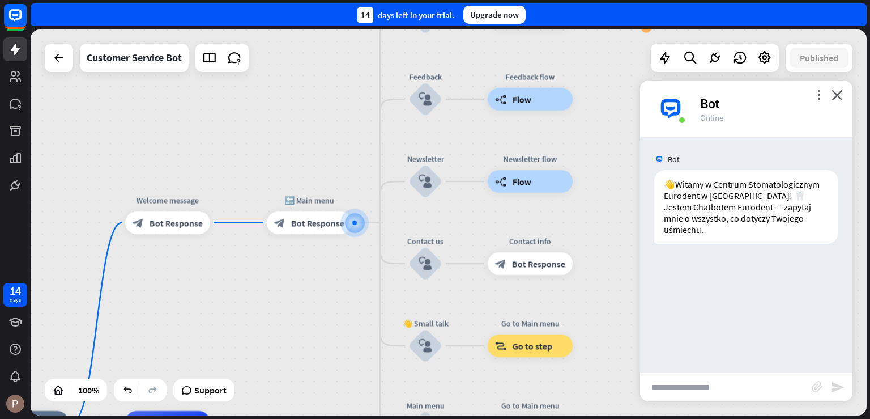
click at [748, 377] on input "text" at bounding box center [726, 387] width 172 height 28
click at [702, 390] on input "text" at bounding box center [726, 387] width 172 height 28
click at [702, 389] on input "text" at bounding box center [726, 387] width 172 height 28
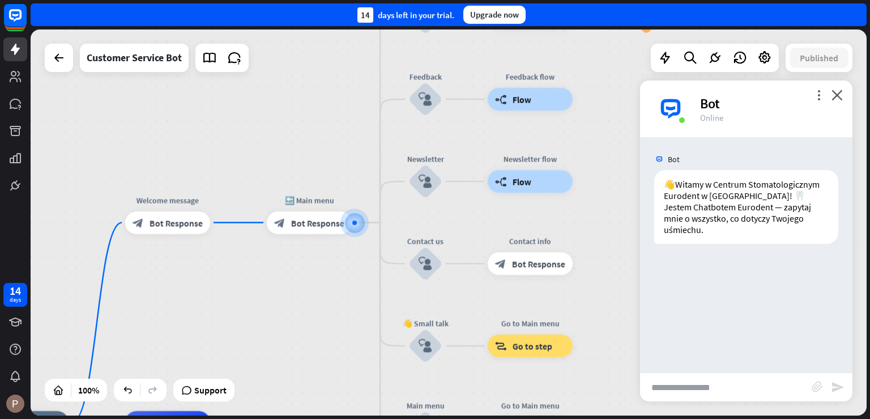
click at [702, 389] on input "text" at bounding box center [726, 387] width 172 height 28
click at [772, 385] on input "text" at bounding box center [726, 387] width 172 height 28
type input "*"
click at [212, 67] on link at bounding box center [209, 57] width 23 height 23
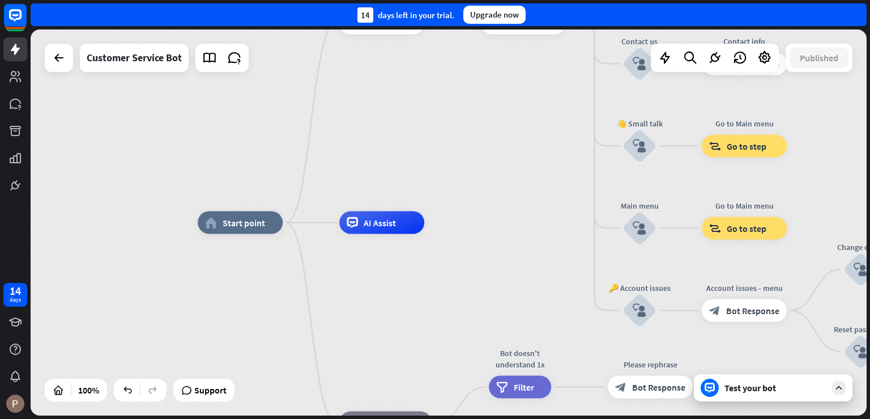
click at [748, 390] on div "Test your bot" at bounding box center [776, 387] width 102 height 11
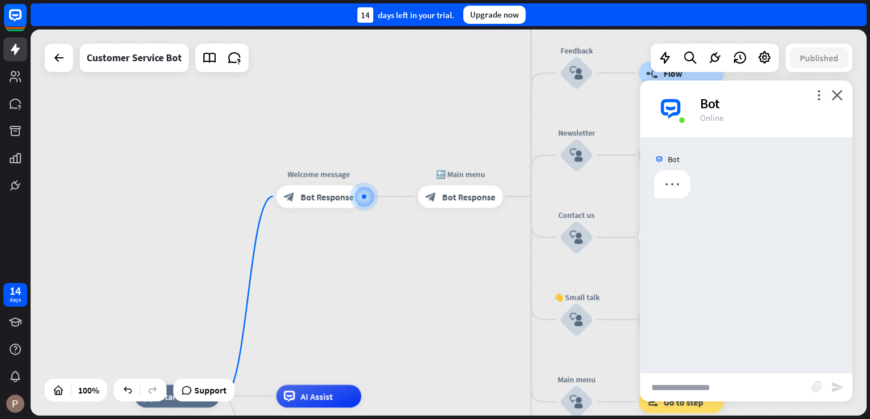
click at [722, 386] on input "text" at bounding box center [726, 387] width 172 height 28
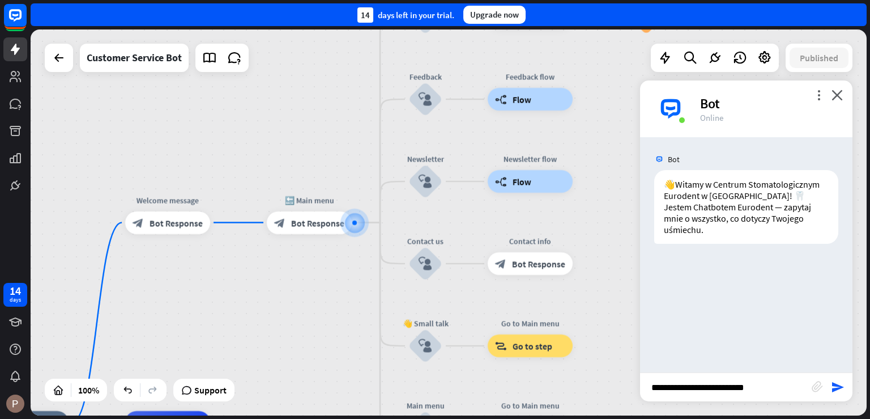
type input "**********"
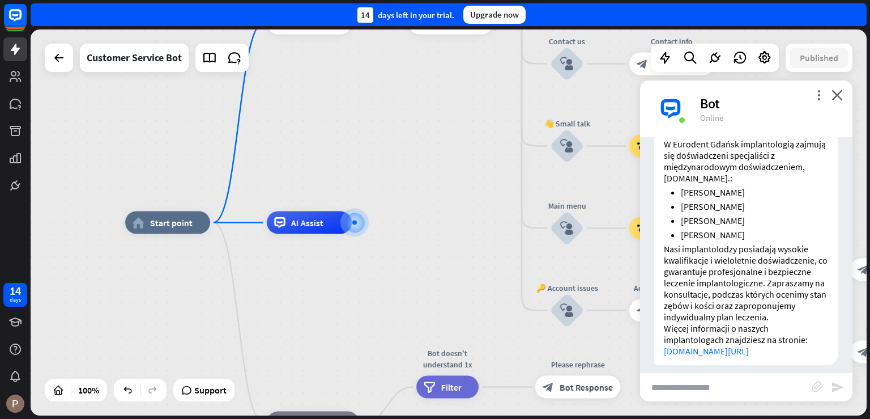
scroll to position [217, 0]
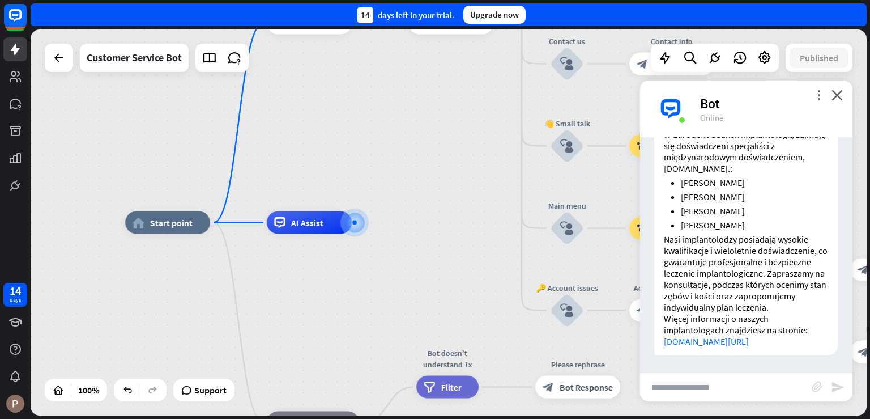
click at [761, 382] on input "text" at bounding box center [726, 387] width 172 height 28
drag, startPoint x: 761, startPoint y: 382, endPoint x: 755, endPoint y: 384, distance: 6.1
click at [756, 384] on input "text" at bounding box center [726, 387] width 172 height 28
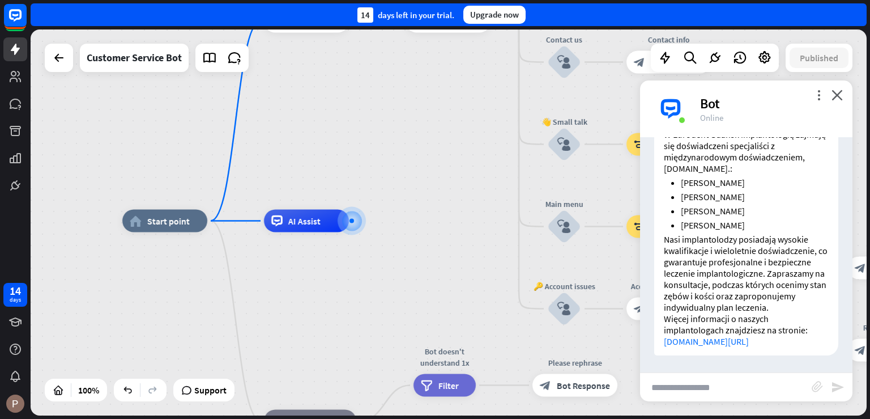
click at [852, 283] on div "home_2 Start point Welcome message block_bot_response Bot Response 🔙 Main menu …" at bounding box center [449, 222] width 836 height 386
drag, startPoint x: 699, startPoint y: 372, endPoint x: 698, endPoint y: 384, distance: 11.4
click at [700, 373] on div "more_vert close Bot Online Bot 👋Witamy w Centrum Stomatologicznym Eurodent w [G…" at bounding box center [746, 240] width 213 height 321
click at [698, 384] on input "text" at bounding box center [726, 387] width 172 height 28
click at [695, 385] on input "text" at bounding box center [726, 387] width 172 height 28
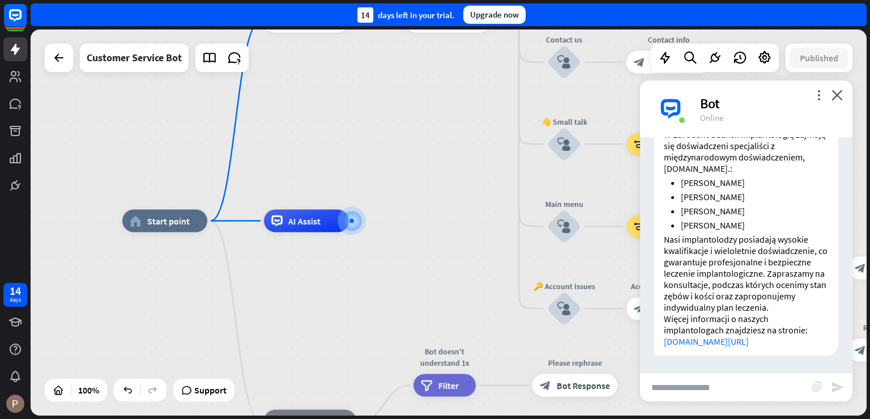
click at [695, 387] on input "text" at bounding box center [726, 387] width 172 height 28
click at [695, 388] on input "text" at bounding box center [726, 387] width 172 height 28
click at [695, 392] on input "text" at bounding box center [726, 387] width 172 height 28
click at [724, 340] on link "[DOMAIN_NAME][URL]" at bounding box center [706, 340] width 85 height 11
click at [215, 65] on icon at bounding box center [209, 57] width 15 height 15
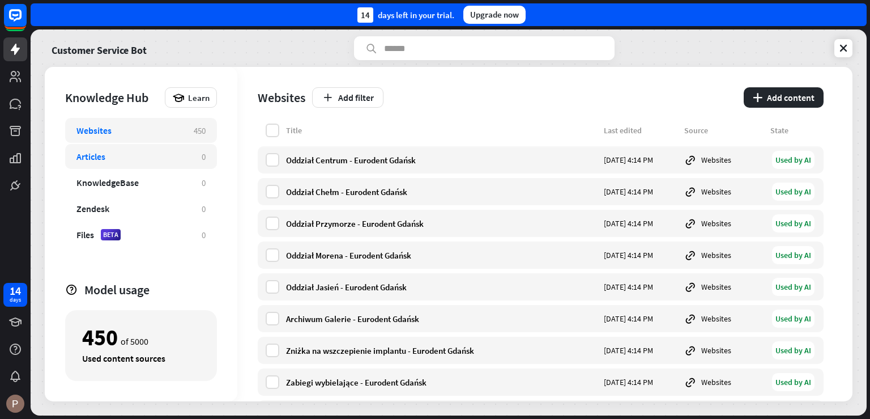
click at [147, 160] on div "Articles" at bounding box center [134, 156] width 114 height 11
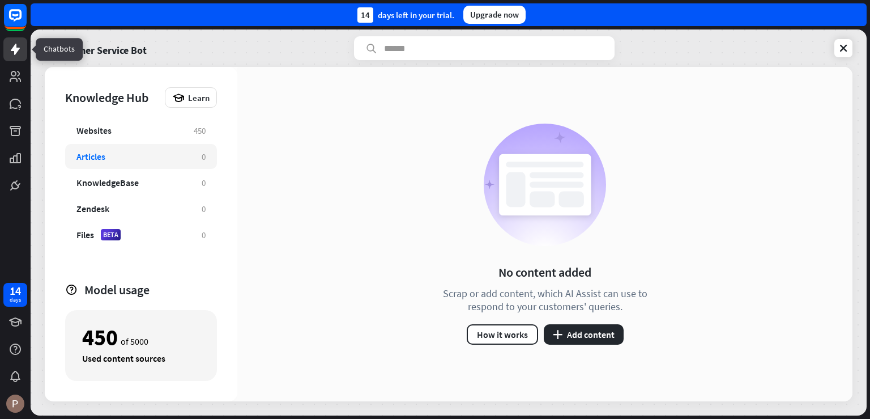
click at [16, 48] on icon at bounding box center [15, 49] width 9 height 11
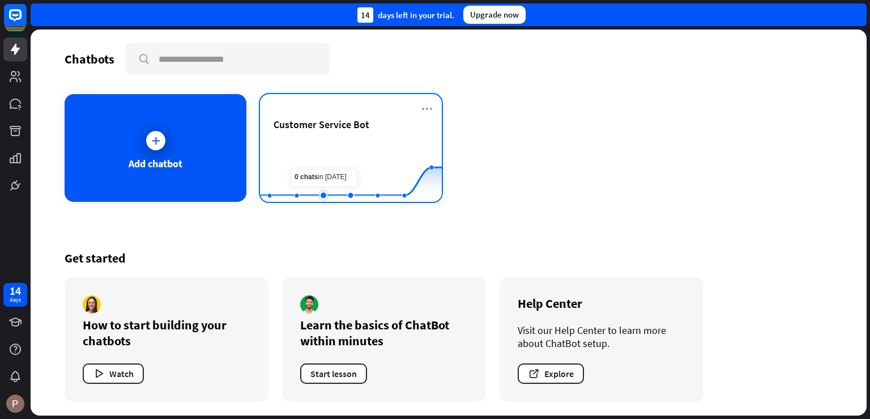
click at [318, 150] on rect at bounding box center [351, 174] width 182 height 71
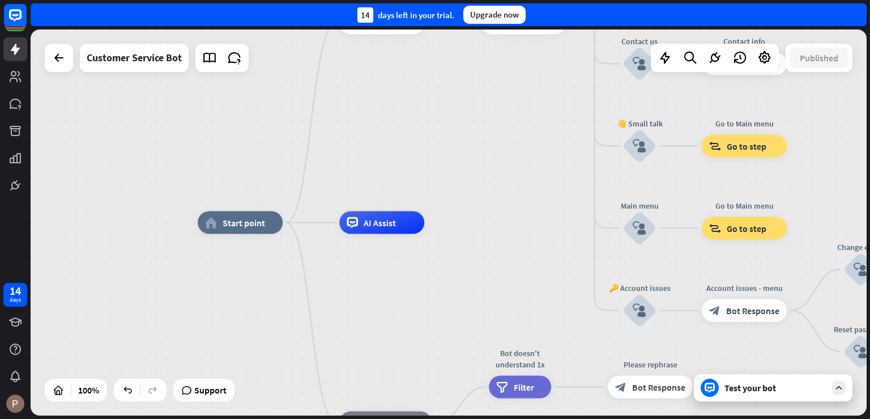
click at [726, 386] on div "Test your bot" at bounding box center [776, 387] width 102 height 11
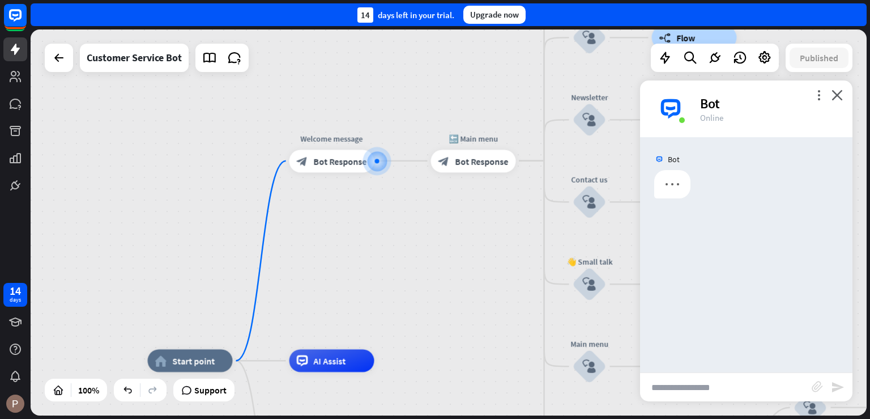
click at [688, 386] on input "text" at bounding box center [726, 387] width 172 height 28
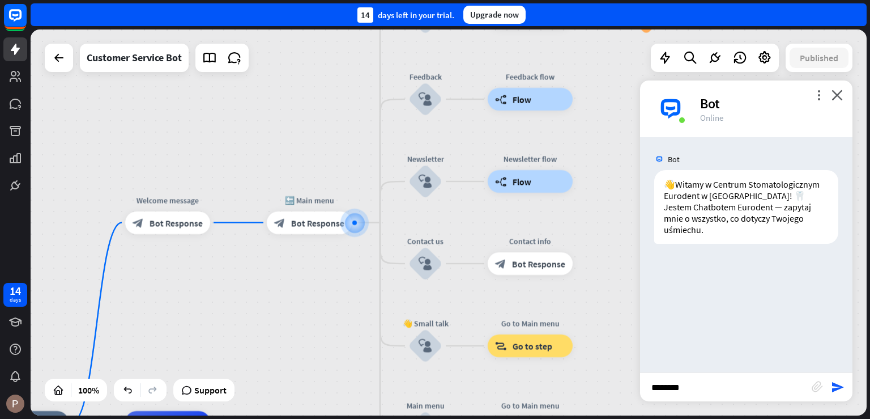
type input "*********"
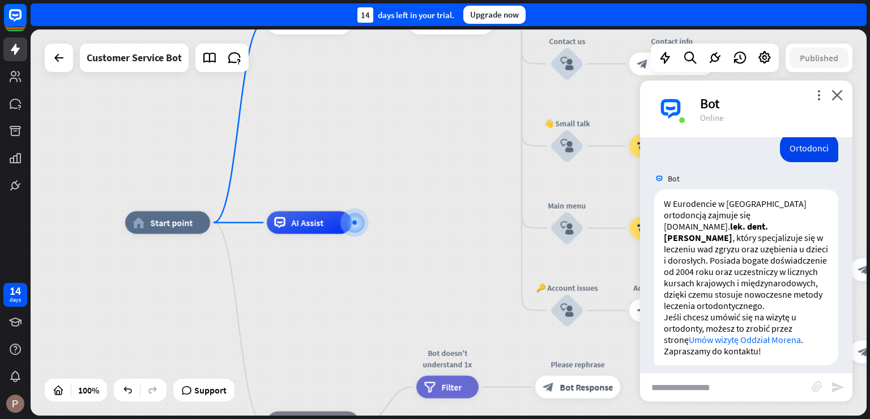
scroll to position [146, 0]
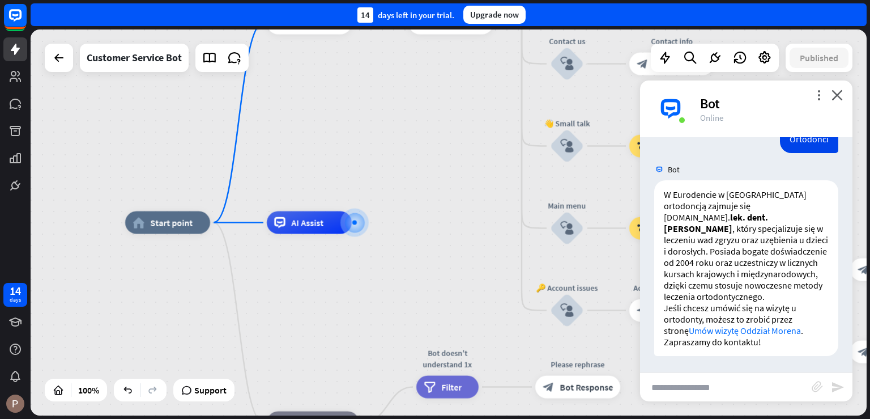
click at [743, 381] on input "text" at bounding box center [726, 387] width 172 height 28
type input "**********"
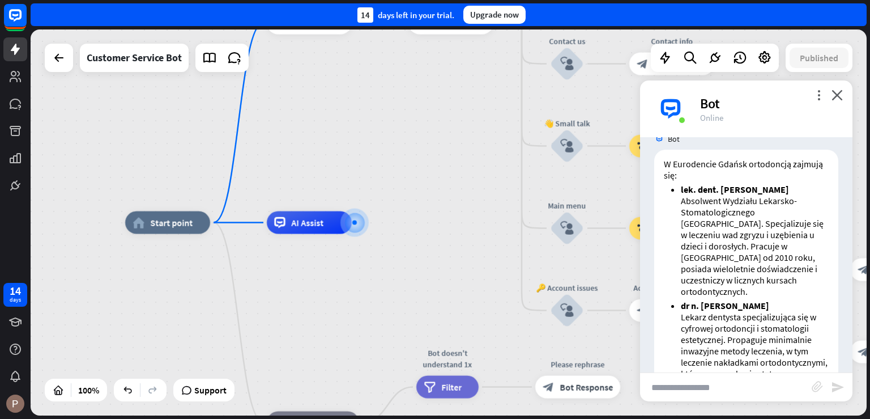
scroll to position [603, 0]
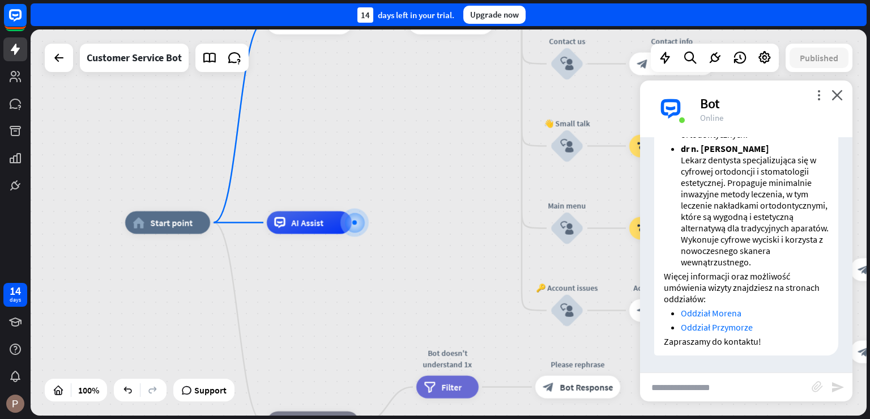
click at [742, 387] on input "text" at bounding box center [726, 387] width 172 height 28
click at [718, 390] on input "text" at bounding box center [726, 387] width 172 height 28
click at [717, 390] on input "text" at bounding box center [726, 387] width 172 height 28
click at [698, 390] on input "text" at bounding box center [726, 387] width 172 height 28
click at [697, 390] on input "text" at bounding box center [726, 387] width 172 height 28
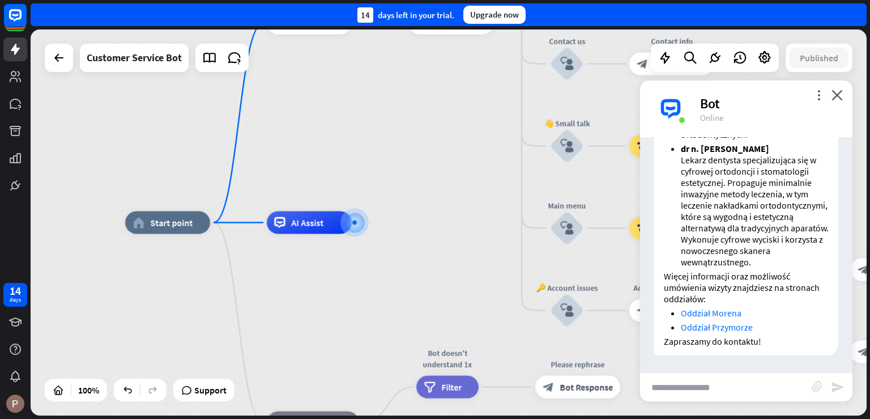
drag, startPoint x: 697, startPoint y: 390, endPoint x: 832, endPoint y: 366, distance: 137.2
click at [702, 390] on input "text" at bounding box center [726, 387] width 172 height 28
click at [691, 384] on input "text" at bounding box center [726, 387] width 172 height 28
click at [205, 62] on icon at bounding box center [209, 57] width 15 height 15
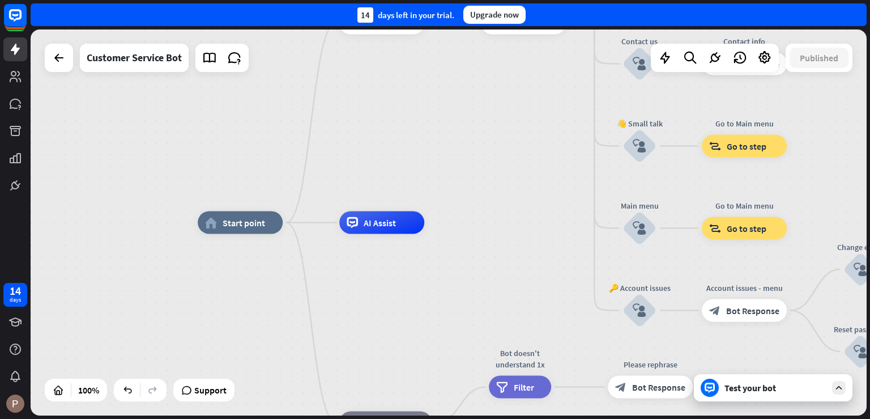
click at [774, 389] on div "Test your bot" at bounding box center [776, 387] width 102 height 11
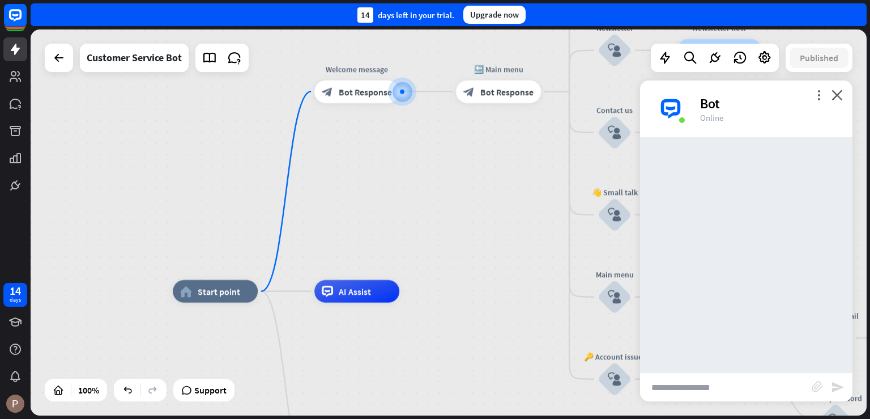
click at [739, 380] on input "text" at bounding box center [726, 387] width 172 height 28
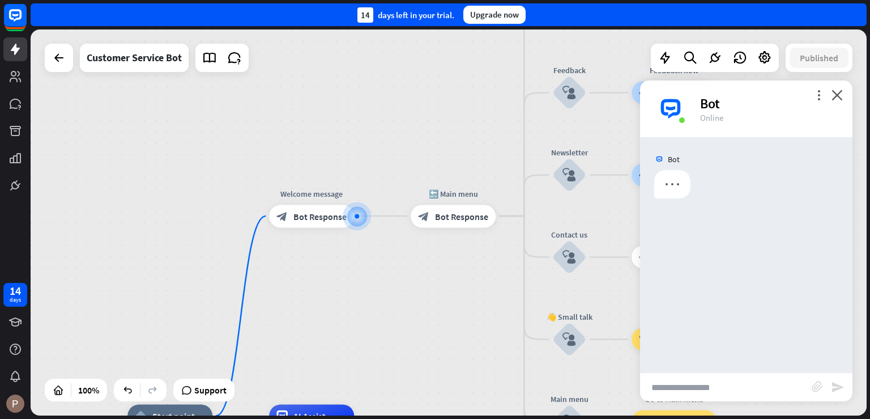
click at [738, 385] on input "text" at bounding box center [726, 387] width 172 height 28
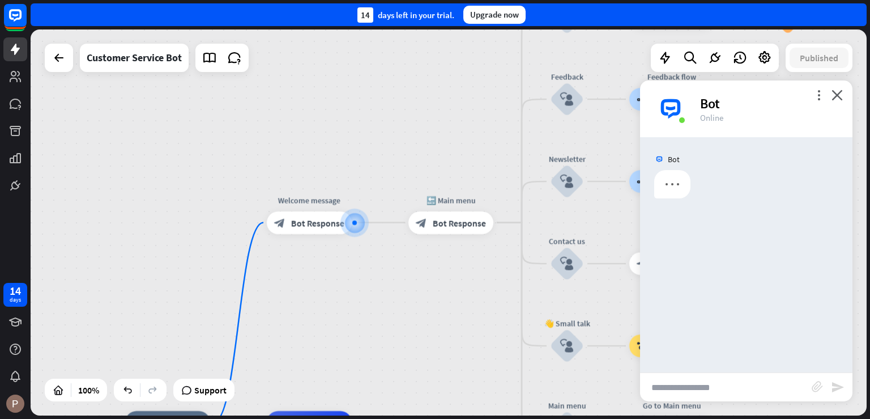
click at [738, 385] on input "text" at bounding box center [726, 387] width 172 height 28
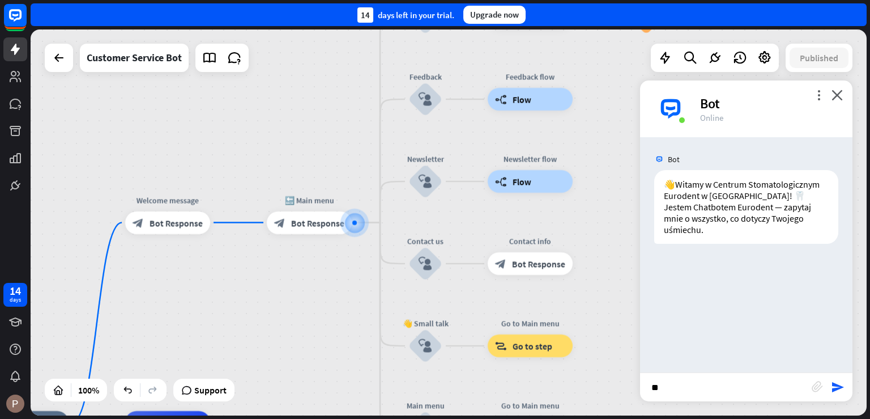
type input "*"
type input "**********"
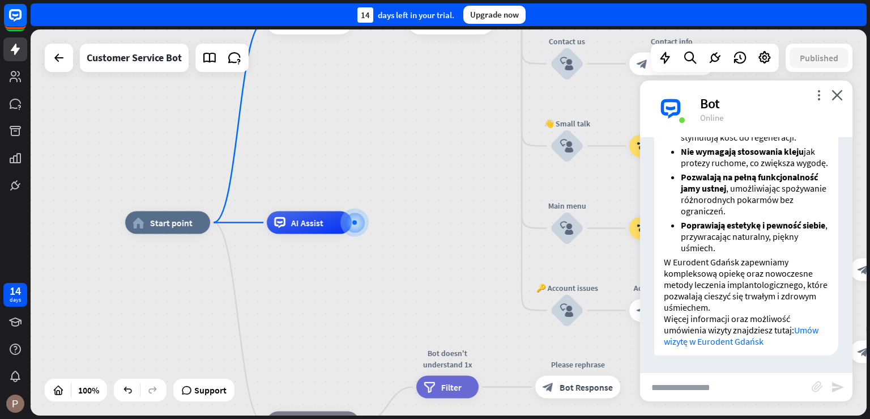
scroll to position [560, 0]
click at [693, 396] on input "text" at bounding box center [726, 387] width 172 height 28
type input "**********"
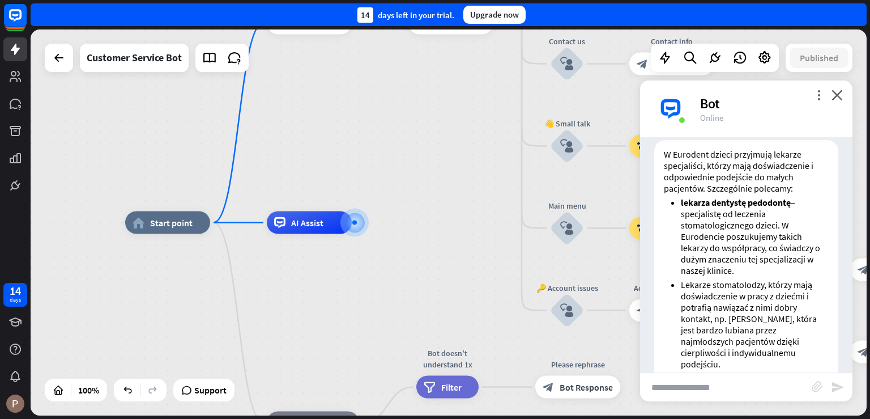
scroll to position [917, 0]
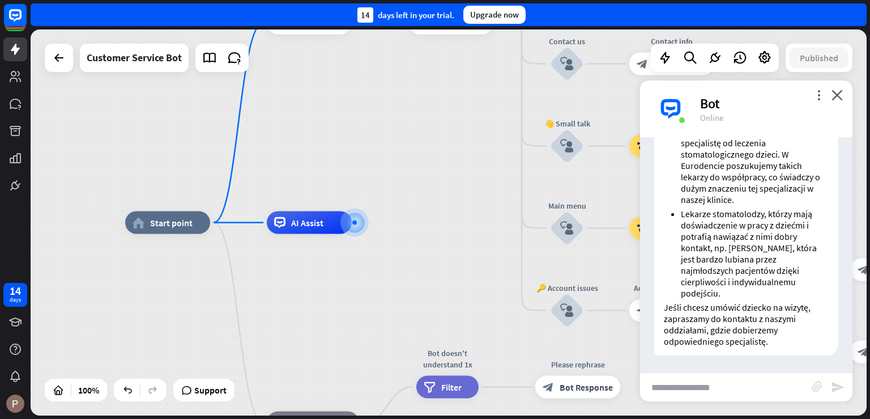
click at [735, 391] on input "text" at bounding box center [726, 387] width 172 height 28
type input "*********"
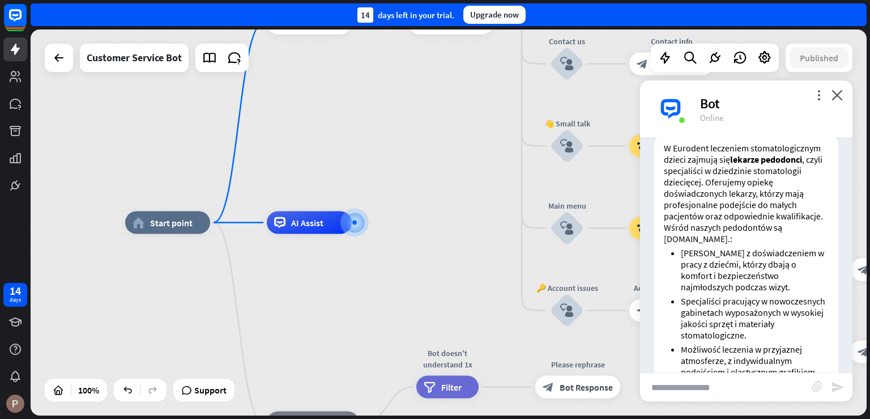
scroll to position [1425, 0]
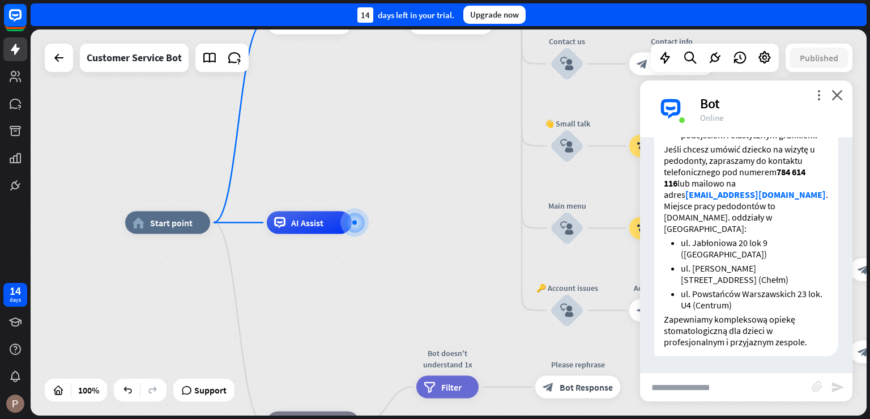
click at [730, 380] on input "text" at bounding box center [726, 387] width 172 height 28
type input "*"
type input "*********"
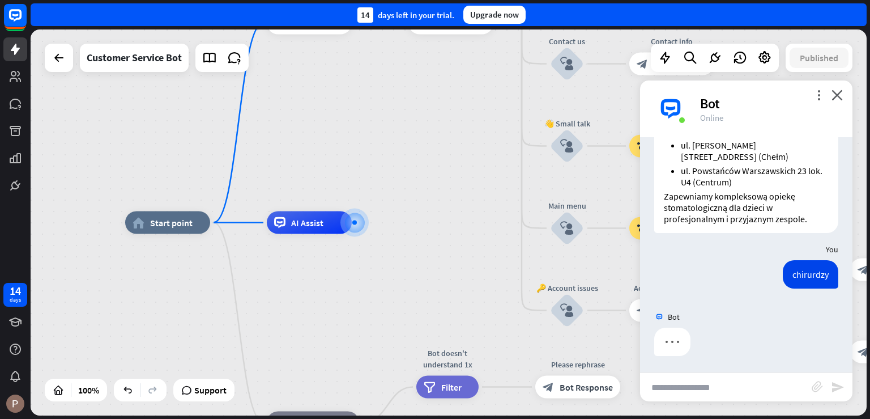
click at [712, 392] on input "text" at bounding box center [726, 387] width 172 height 28
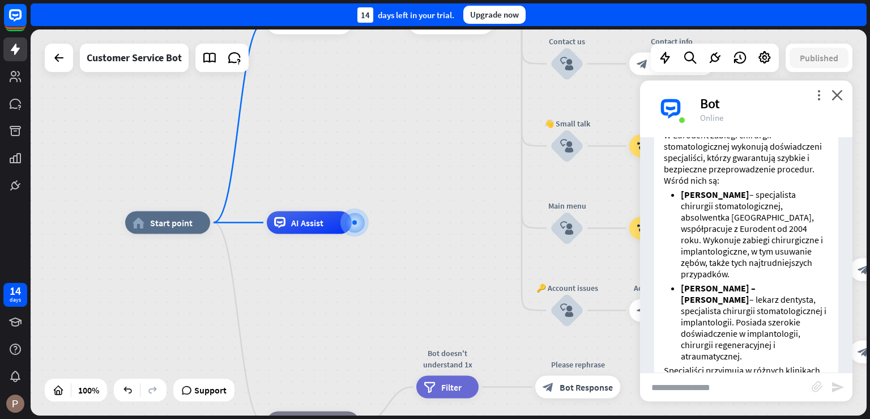
scroll to position [2179, 0]
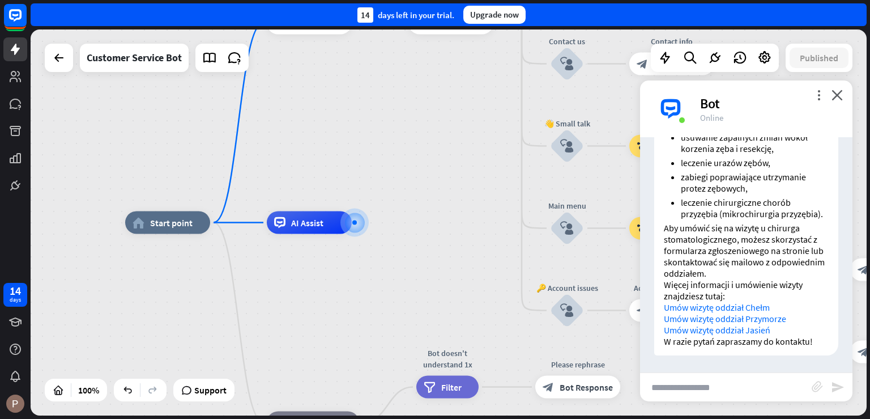
click at [709, 387] on input "text" at bounding box center [726, 387] width 172 height 28
click at [688, 390] on input "text" at bounding box center [726, 387] width 172 height 28
type input "**********"
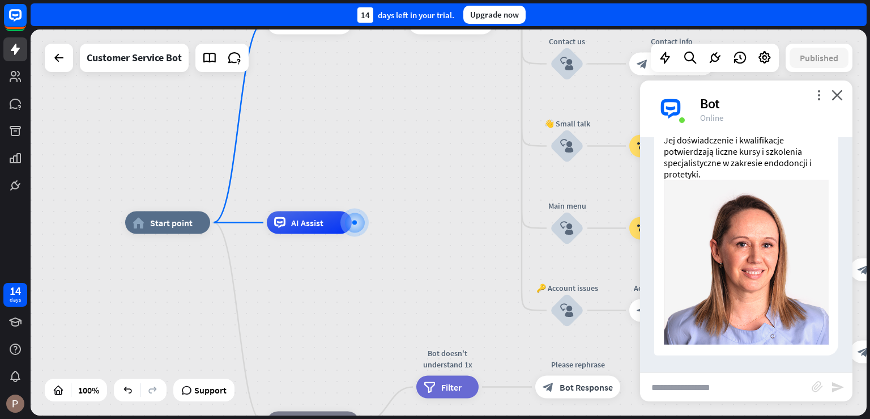
scroll to position [2697, 0]
click at [768, 384] on input "text" at bounding box center [726, 387] width 172 height 28
type input "**********"
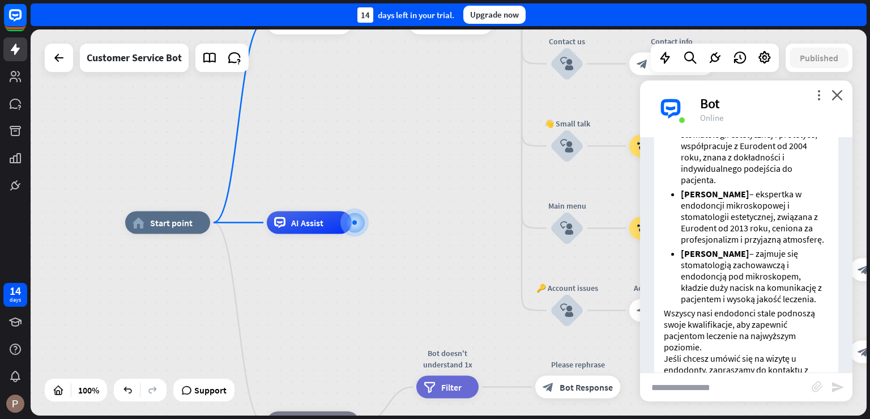
scroll to position [3194, 0]
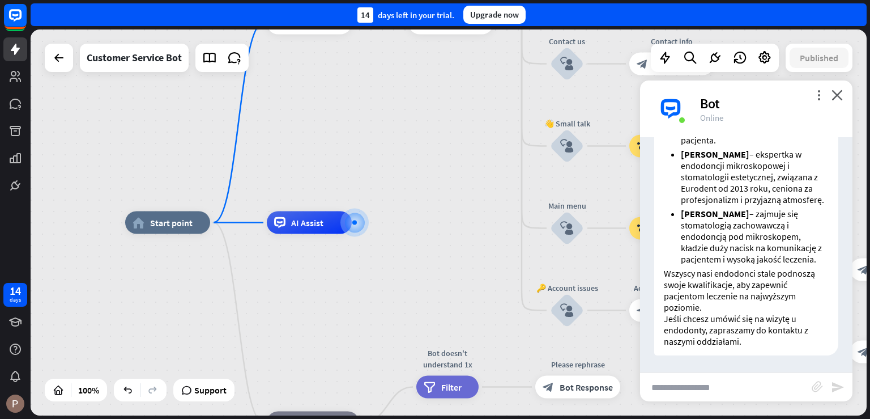
click at [738, 388] on input "text" at bounding box center [726, 387] width 172 height 28
type input "**********"
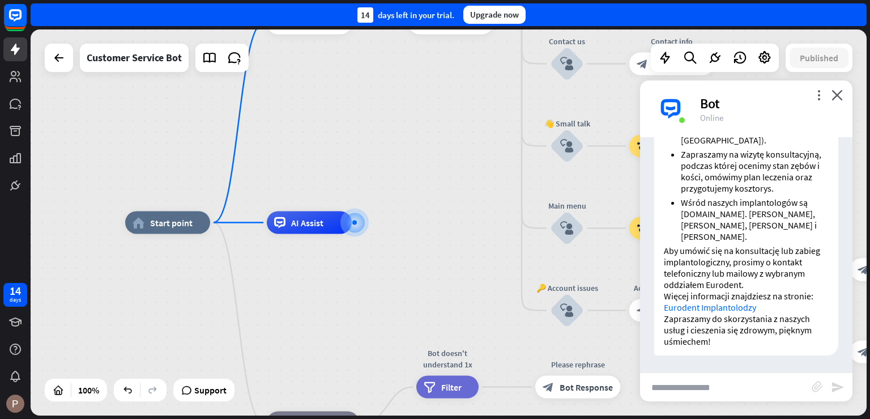
scroll to position [3920, 0]
click at [761, 377] on input "text" at bounding box center [726, 387] width 172 height 28
type input "**********"
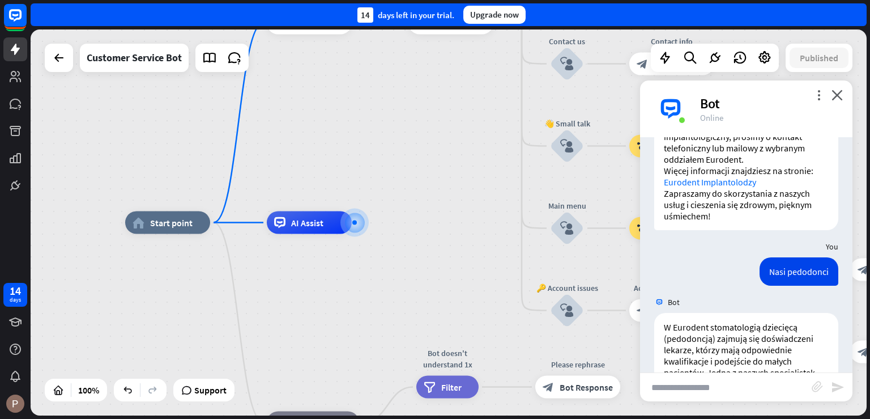
scroll to position [4530, 0]
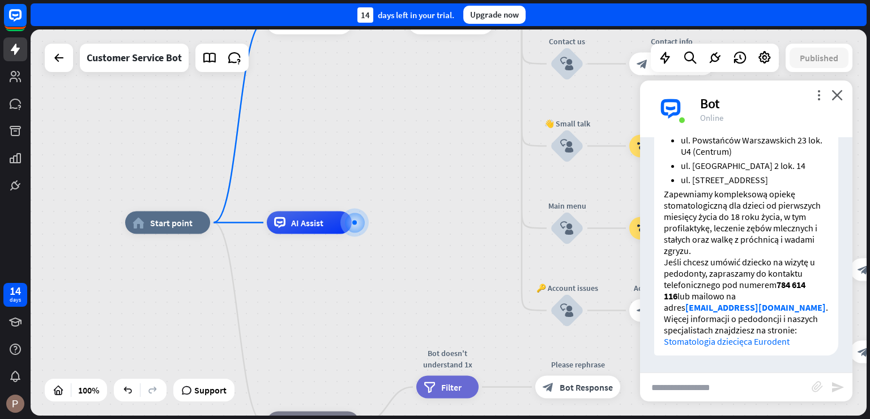
drag, startPoint x: 847, startPoint y: 367, endPoint x: 846, endPoint y: 359, distance: 8.0
click at [783, 385] on input "text" at bounding box center [726, 387] width 172 height 28
type input "**********"
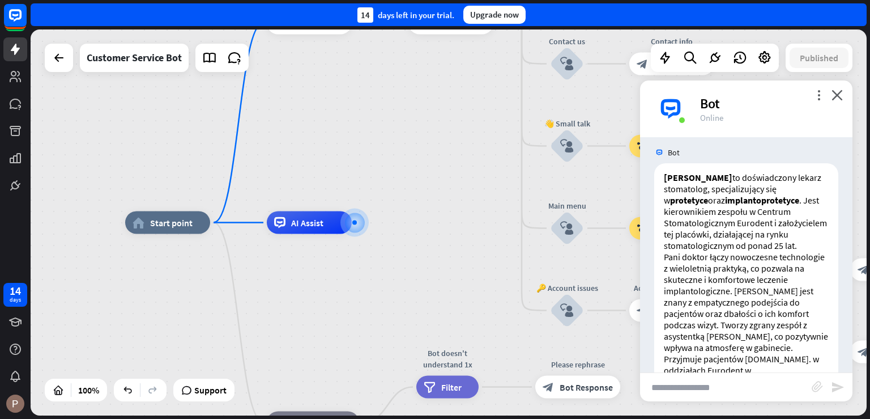
scroll to position [4910, 0]
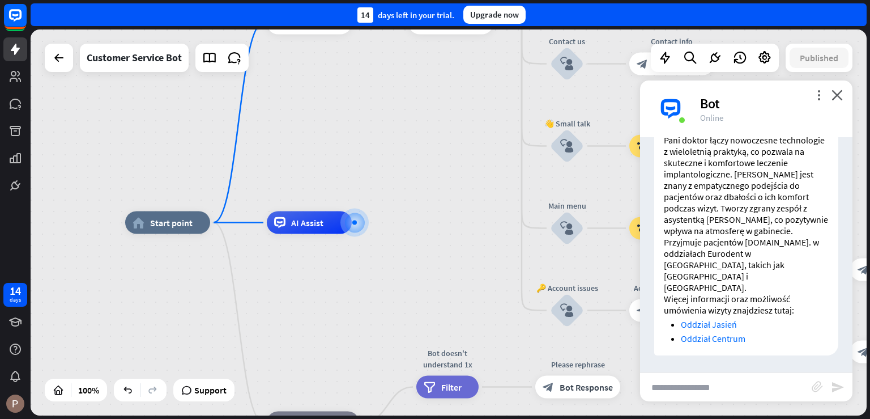
click at [760, 392] on input "text" at bounding box center [726, 387] width 172 height 28
type input "**********"
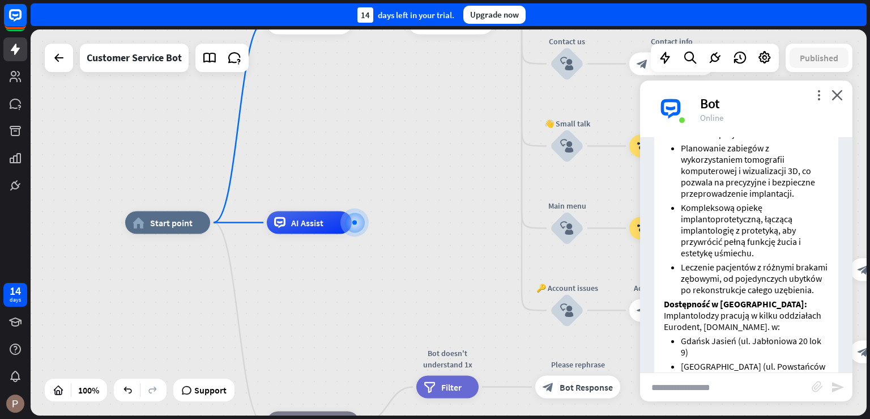
scroll to position [5710, 0]
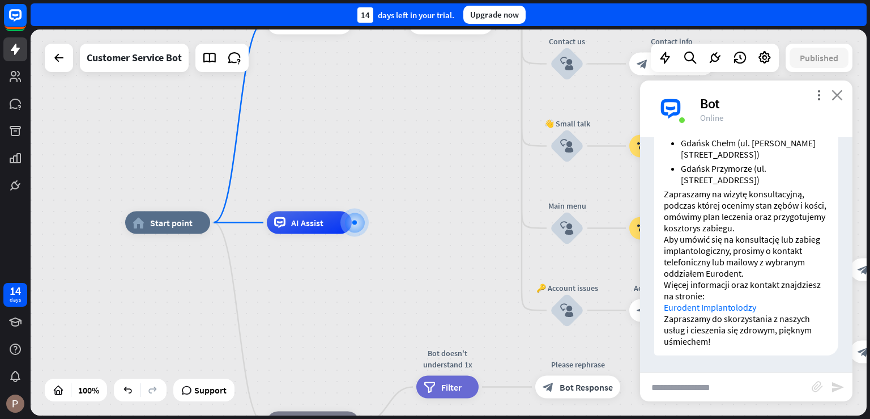
click at [843, 93] on icon "close" at bounding box center [837, 95] width 11 height 11
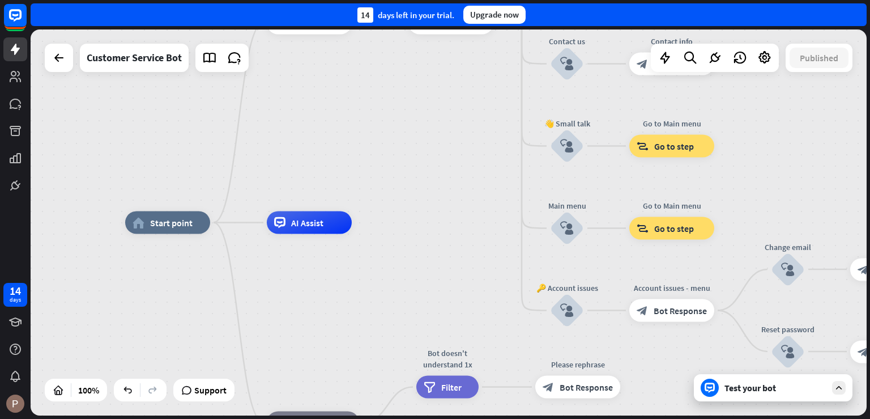
click at [746, 381] on div "Test your bot" at bounding box center [773, 387] width 159 height 27
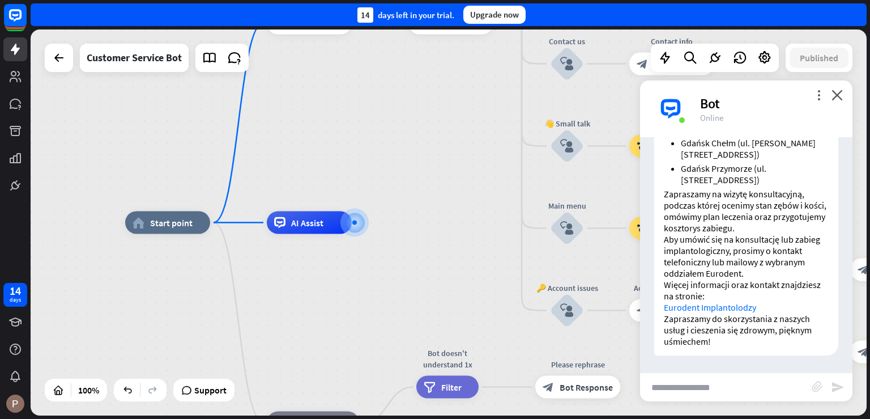
click at [793, 377] on input "text" at bounding box center [726, 387] width 172 height 28
type input "**********"
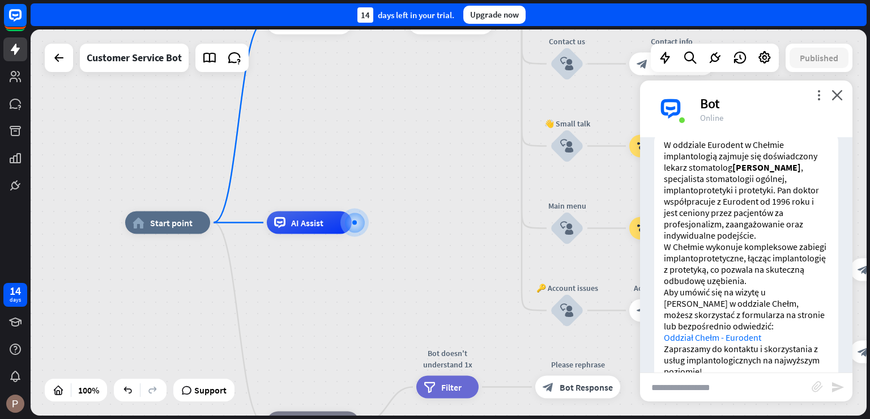
scroll to position [5978, 0]
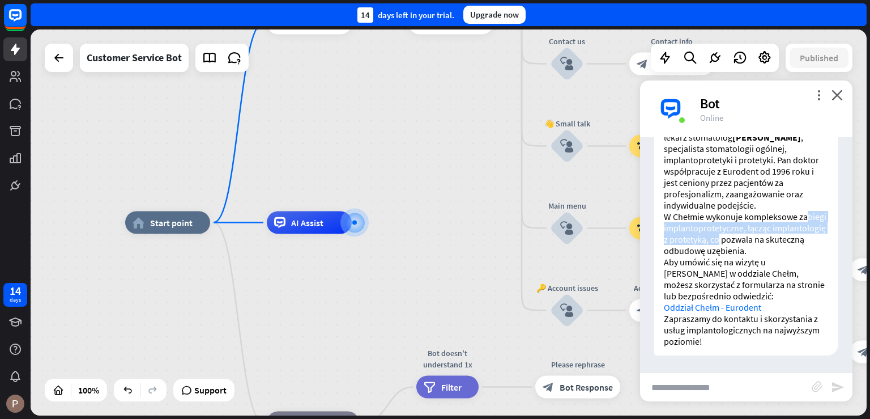
drag, startPoint x: 695, startPoint y: 300, endPoint x: 774, endPoint y: 311, distance: 79.5
click at [774, 256] on p "W Chełmie wykonuje kompleksowe zabiegi implantoprotetyczne, łącząc implantologi…" at bounding box center [746, 233] width 165 height 45
click at [711, 311] on link "Oddział Chełm - Eurodent" at bounding box center [712, 306] width 97 height 11
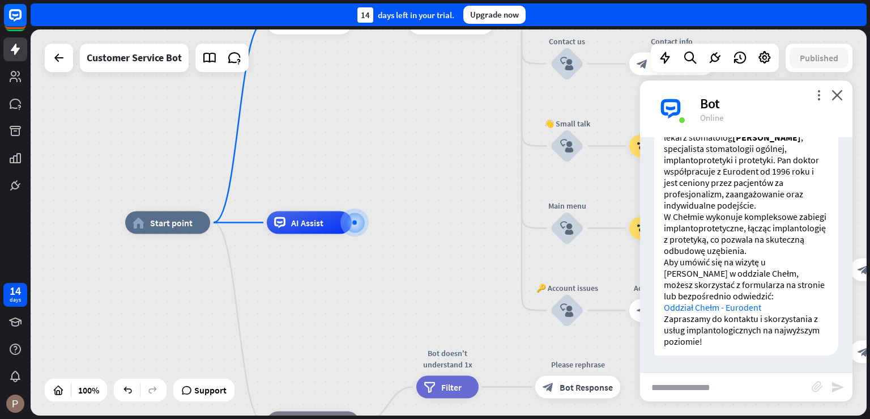
click at [711, 389] on input "text" at bounding box center [726, 387] width 172 height 28
type input "**********"
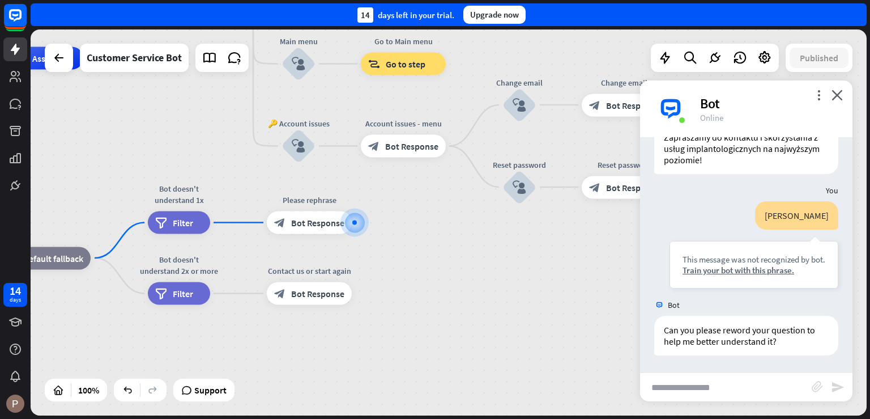
scroll to position [6228, 0]
click at [125, 60] on div "Customer Service Bot" at bounding box center [134, 58] width 95 height 28
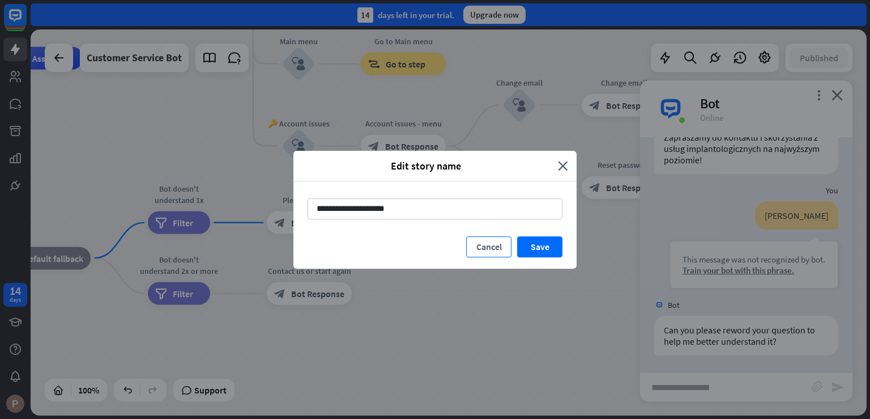
click at [499, 245] on button "Cancel" at bounding box center [488, 246] width 45 height 21
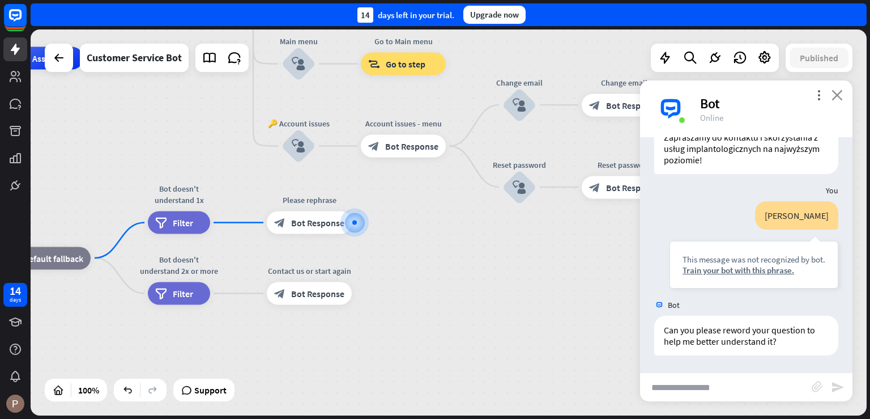
click at [838, 98] on icon "close" at bounding box center [837, 95] width 11 height 11
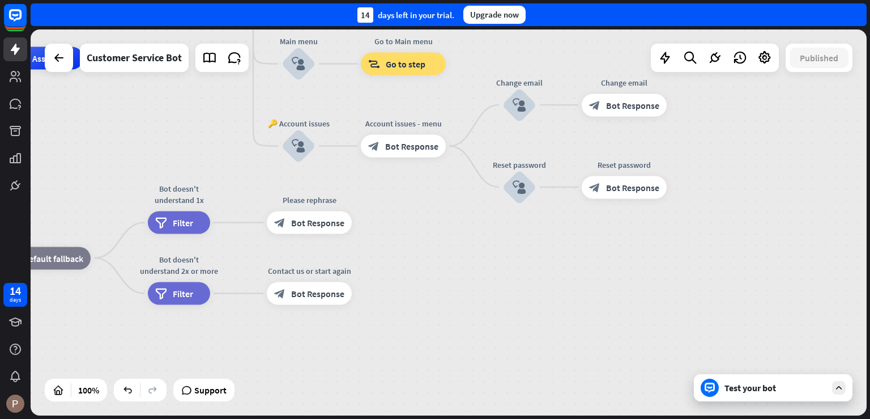
click at [757, 389] on div "Test your bot" at bounding box center [776, 387] width 102 height 11
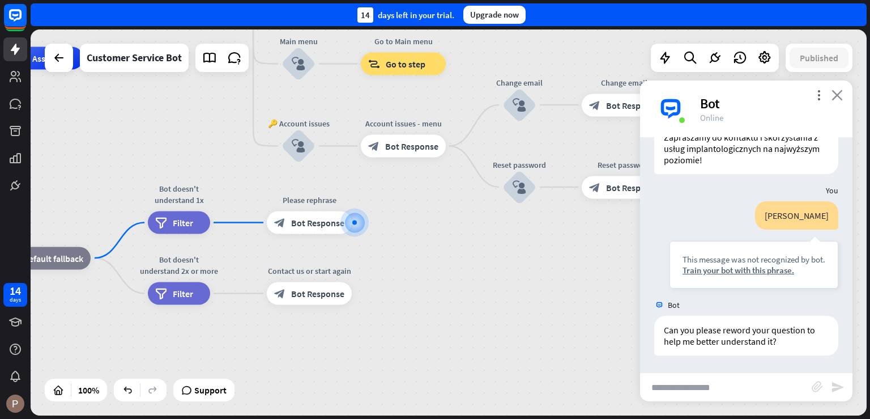
click at [843, 96] on icon "close" at bounding box center [837, 95] width 11 height 11
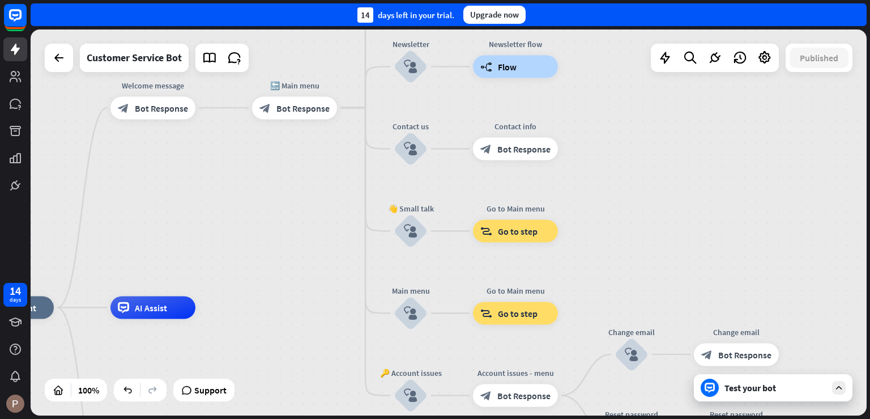
drag, startPoint x: 223, startPoint y: 222, endPoint x: 282, endPoint y: 384, distance: 172.6
click at [59, 62] on icon at bounding box center [59, 58] width 14 height 14
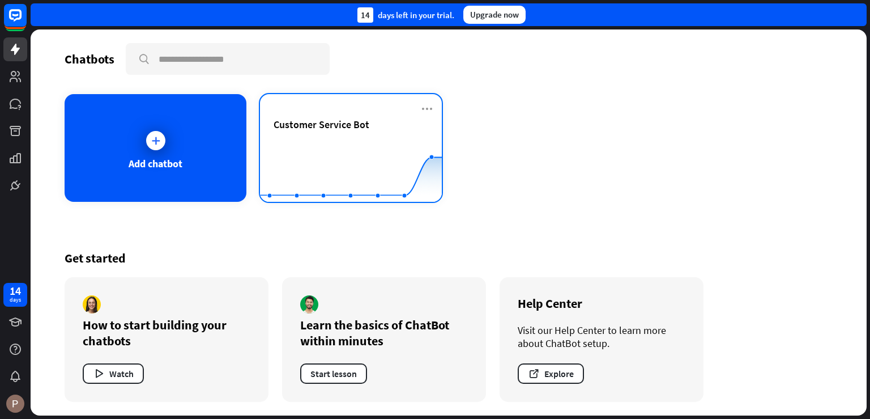
click at [317, 130] on div "Customer Service Bot" at bounding box center [351, 138] width 155 height 40
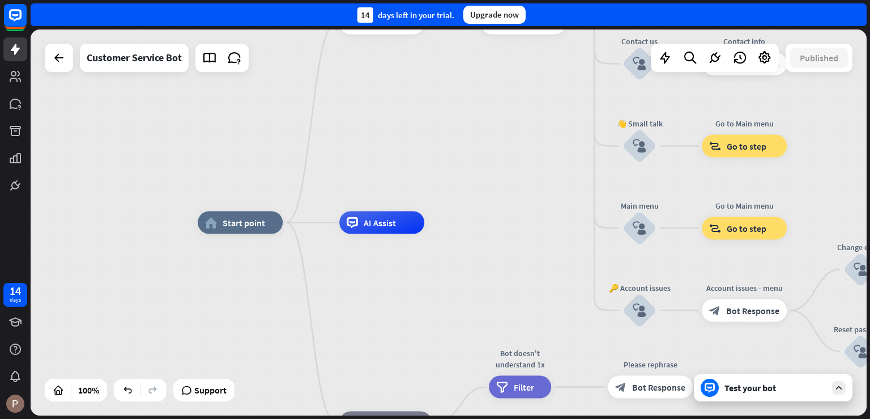
click at [749, 394] on div "Test your bot" at bounding box center [773, 387] width 159 height 27
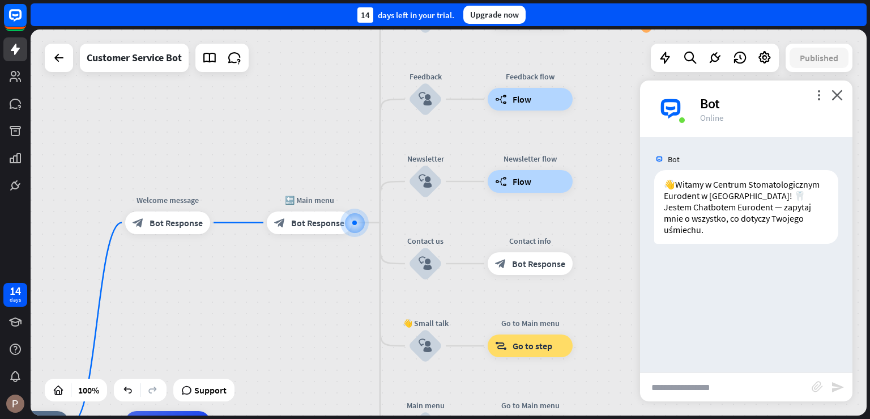
click at [694, 388] on input "text" at bounding box center [726, 387] width 172 height 28
click at [770, 377] on input "text" at bounding box center [726, 387] width 172 height 28
type input "**********"
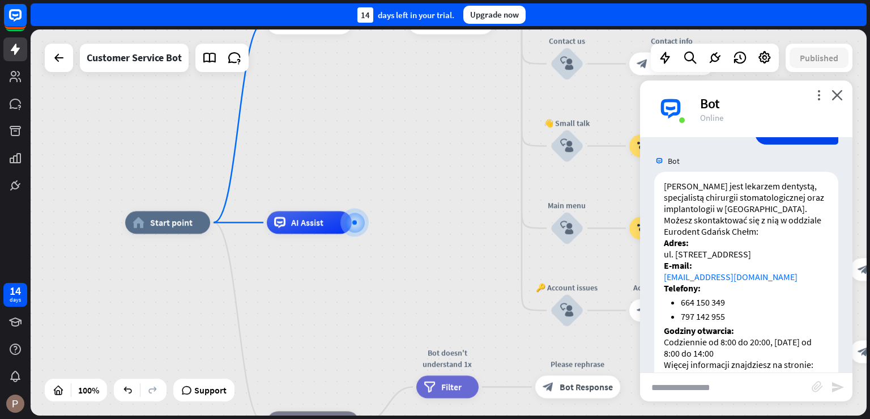
scroll to position [200, 0]
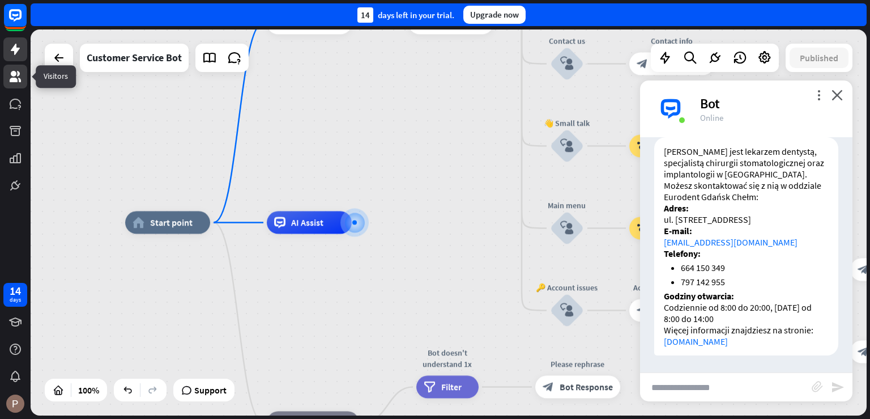
click at [12, 87] on link at bounding box center [15, 77] width 24 height 24
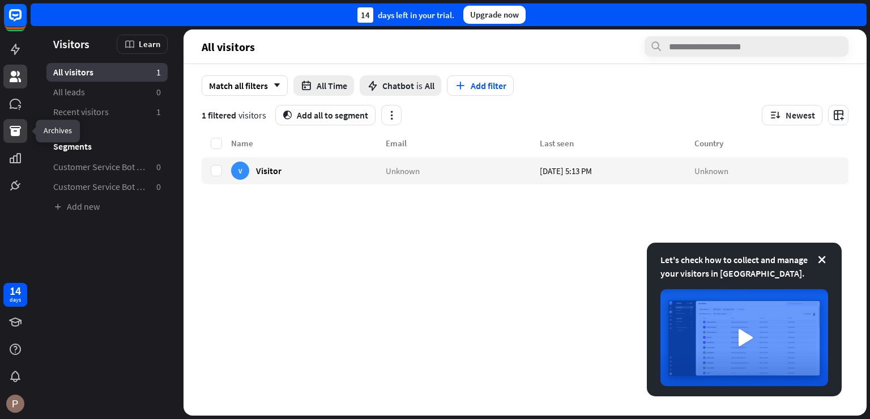
click at [19, 129] on icon at bounding box center [15, 131] width 11 height 10
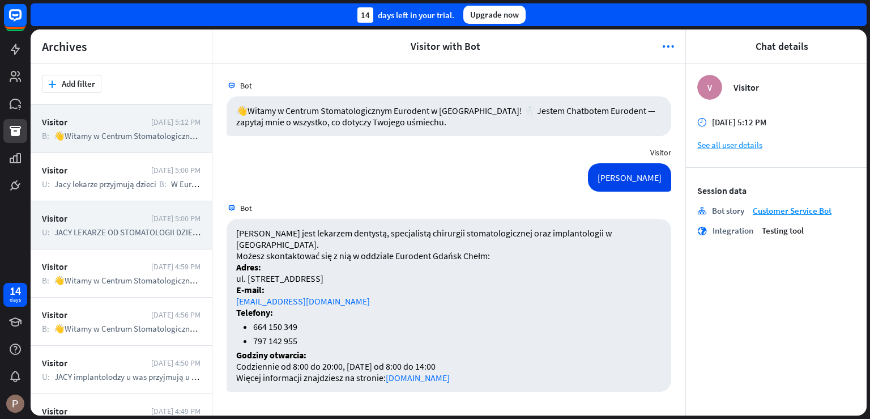
click at [137, 219] on div "Visitor" at bounding box center [94, 218] width 104 height 11
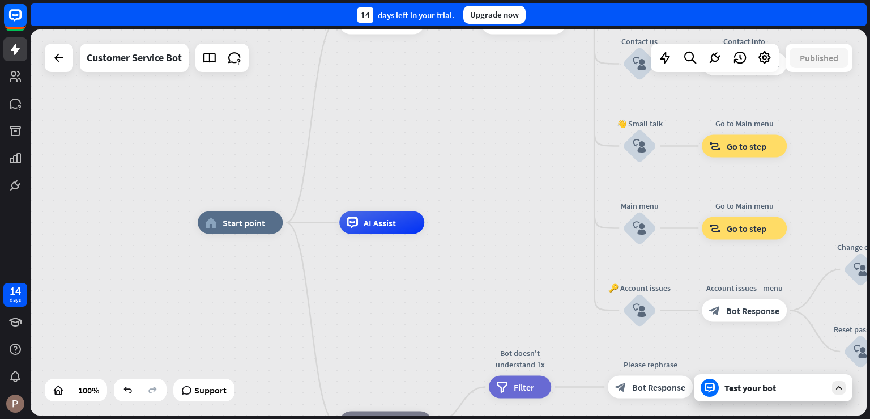
click at [768, 387] on div "Test your bot" at bounding box center [776, 387] width 102 height 11
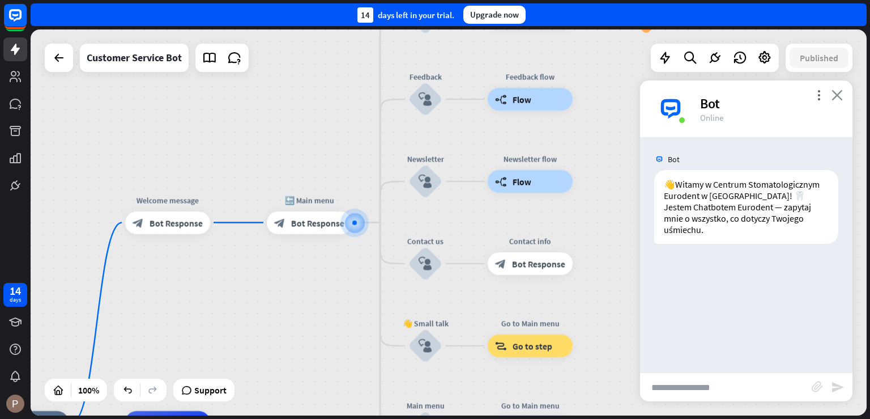
click at [842, 95] on icon "close" at bounding box center [837, 95] width 11 height 11
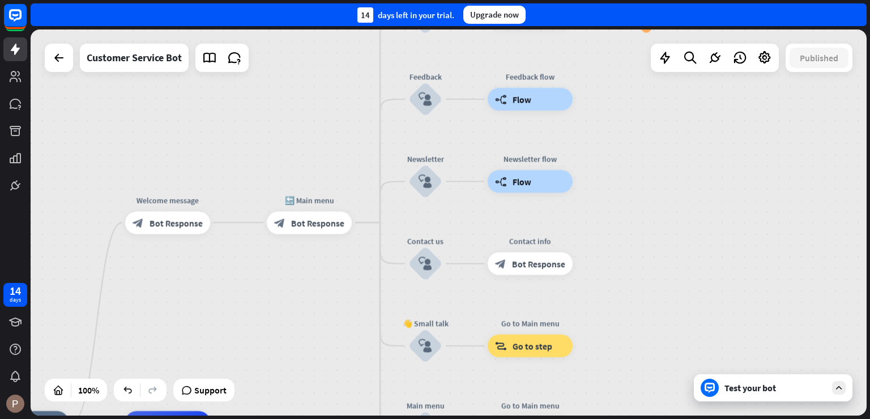
click at [752, 390] on div "Test your bot" at bounding box center [776, 387] width 102 height 11
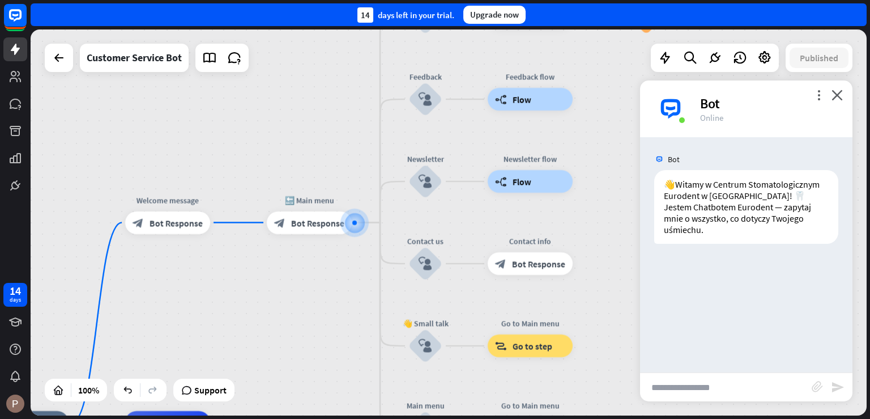
click at [729, 381] on input "text" at bounding box center [726, 387] width 172 height 28
type input "*****"
click at [13, 127] on icon at bounding box center [15, 131] width 11 height 10
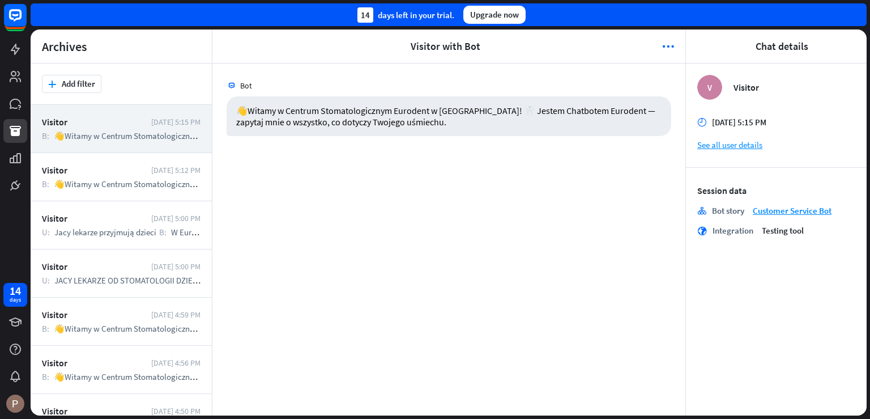
click at [148, 134] on span "👋Witamy w Centrum Stomatologicznym Eurodent w [GEOGRAPHIC_DATA]! 🦷 Jestem Chatb…" at bounding box center [348, 135] width 589 height 11
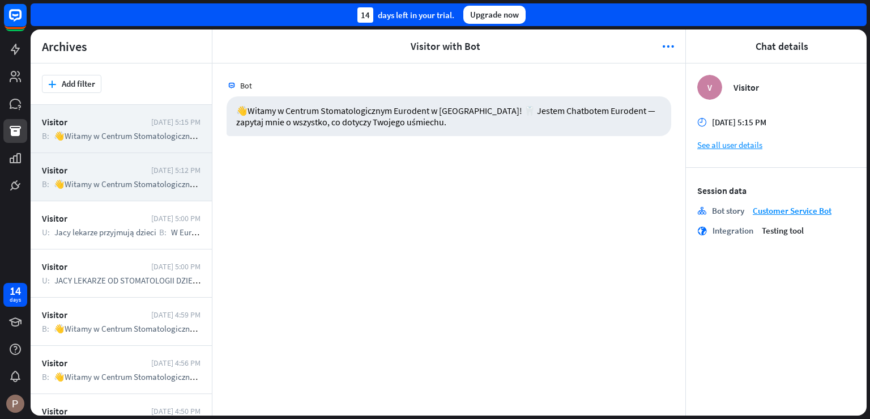
click at [130, 171] on div "Visitor" at bounding box center [94, 169] width 104 height 11
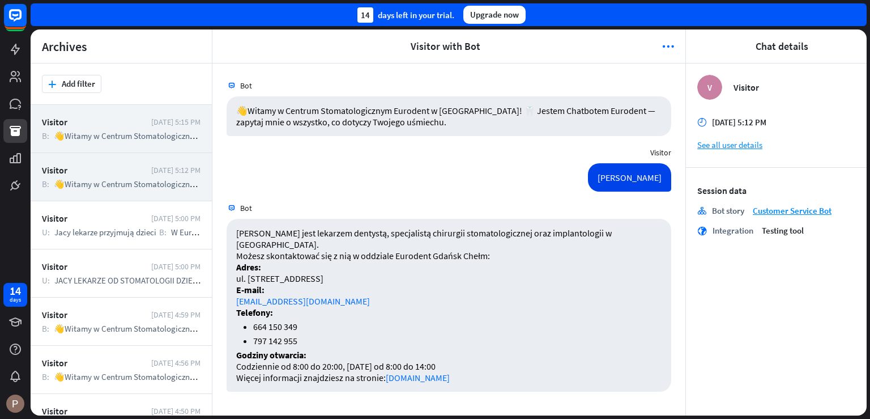
click at [130, 139] on span "👋Witamy w Centrum Stomatologicznym Eurodent w [GEOGRAPHIC_DATA]! 🦷 Jestem Chatb…" at bounding box center [348, 135] width 589 height 11
